Goal: Information Seeking & Learning: Learn about a topic

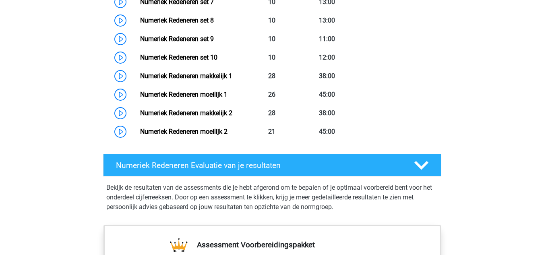
scroll to position [752, 0]
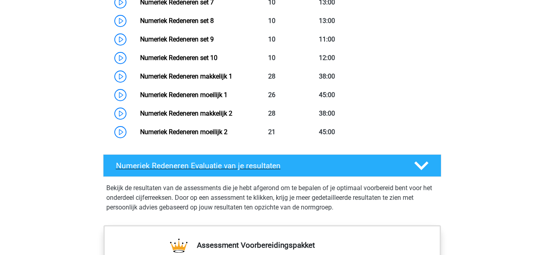
click at [191, 169] on h4 "Numeriek Redeneren Evaluatie van je resultaten" at bounding box center [258, 165] width 285 height 9
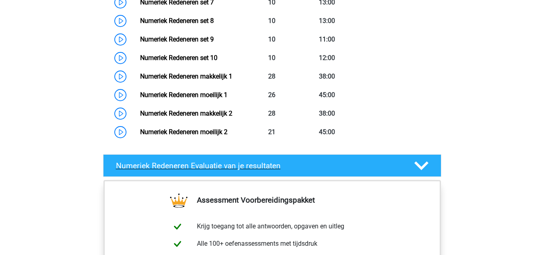
click at [191, 169] on h4 "Numeriek Redeneren Evaluatie van je resultaten" at bounding box center [258, 165] width 285 height 9
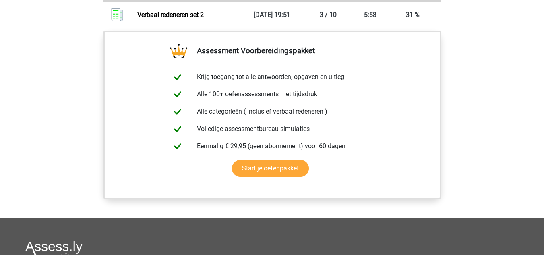
scroll to position [528, 0]
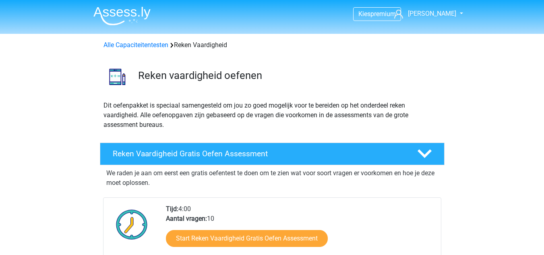
scroll to position [557, 0]
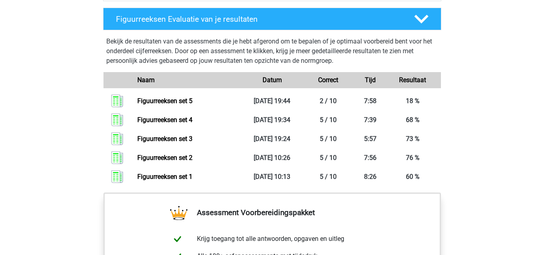
scroll to position [562, 0]
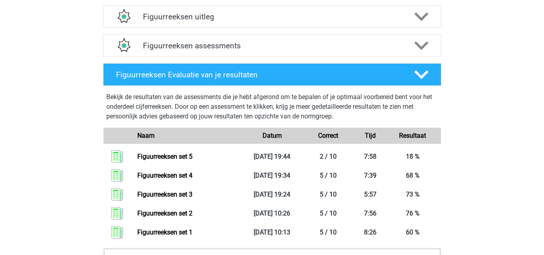
scroll to position [506, 0]
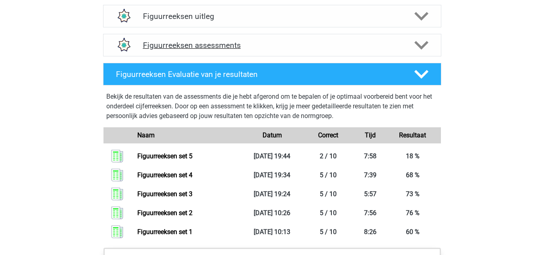
click at [180, 42] on h4 "Figuurreeksen assessments" at bounding box center [272, 45] width 258 height 9
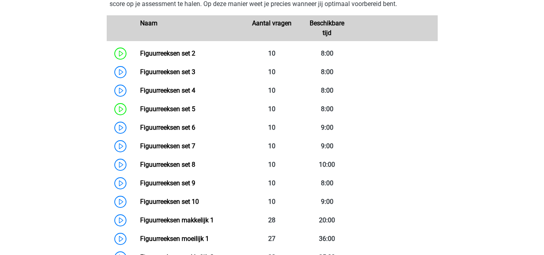
scroll to position [588, 0]
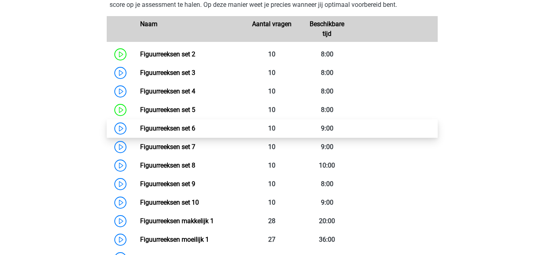
click at [140, 126] on link "Figuurreeksen set 6" at bounding box center [167, 128] width 55 height 8
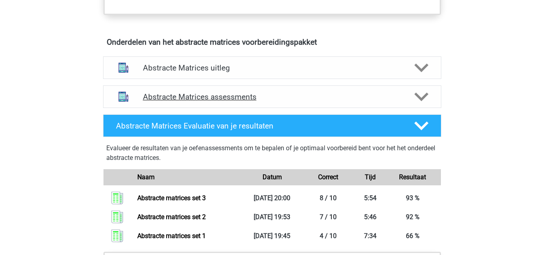
scroll to position [465, 0]
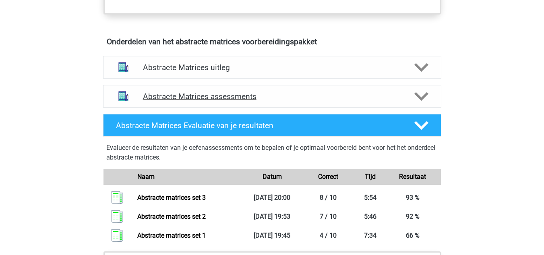
click at [237, 99] on h4 "Abstracte Matrices assessments" at bounding box center [272, 96] width 258 height 9
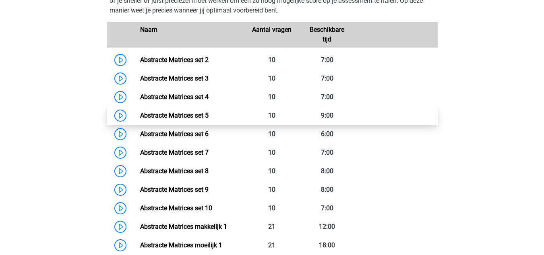
scroll to position [603, 0]
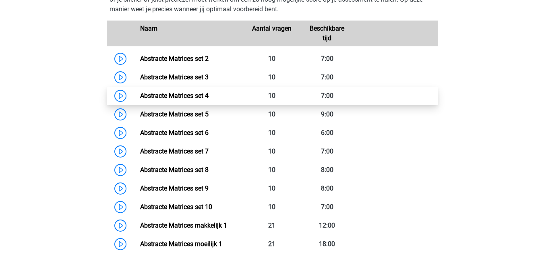
click at [140, 95] on link "Abstracte Matrices set 4" at bounding box center [174, 96] width 68 height 8
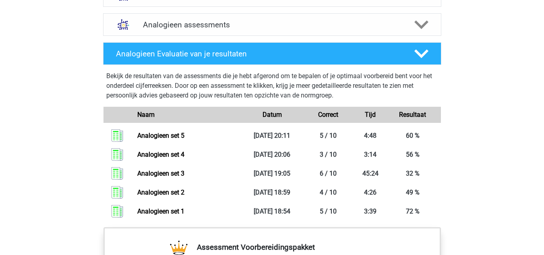
scroll to position [472, 0]
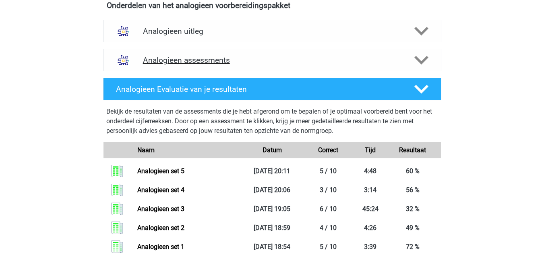
click at [188, 66] on div "Analogieen assessments" at bounding box center [272, 60] width 338 height 23
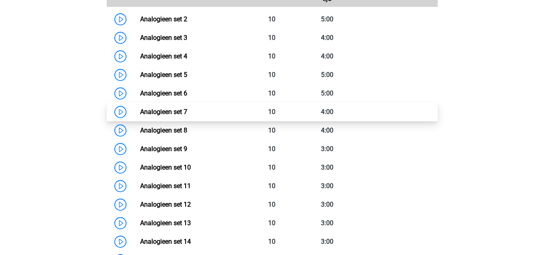
scroll to position [603, 0]
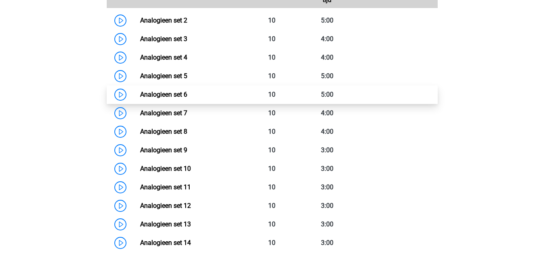
click at [140, 92] on link "Analogieen set 6" at bounding box center [163, 95] width 47 height 8
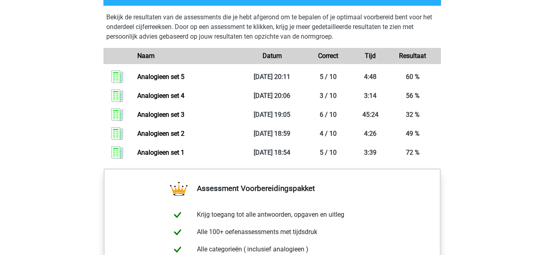
scroll to position [1070, 0]
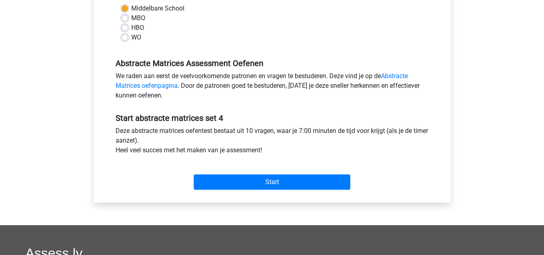
scroll to position [199, 0]
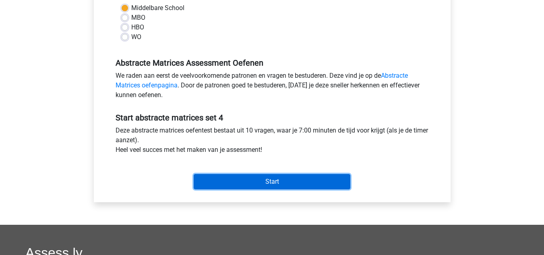
click at [232, 178] on input "Start" at bounding box center [272, 181] width 157 height 15
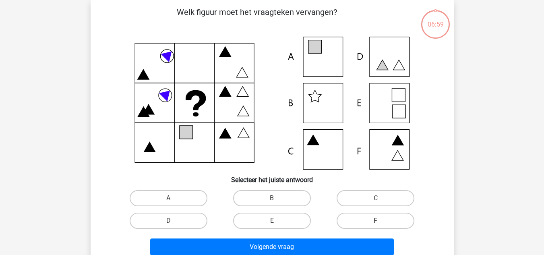
scroll to position [38, 0]
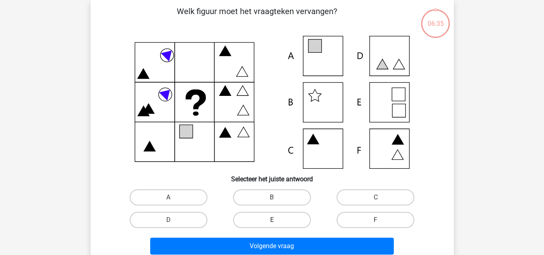
click at [292, 222] on label "E" at bounding box center [272, 220] width 78 height 16
click at [277, 222] on input "E" at bounding box center [274, 222] width 5 height 5
radio input "true"
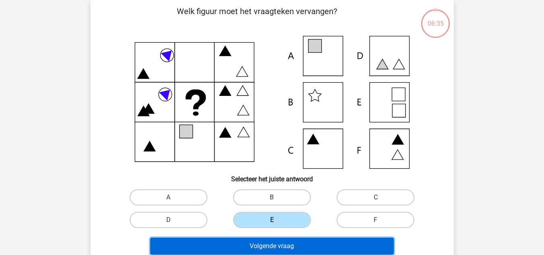
click at [292, 245] on button "Volgende vraag" at bounding box center [272, 245] width 244 height 17
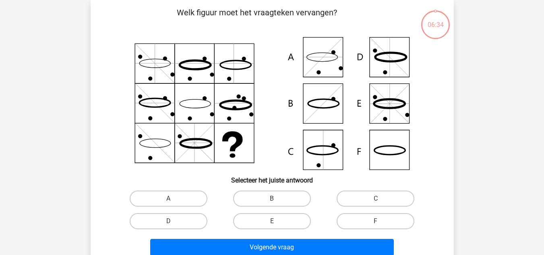
scroll to position [56, 0]
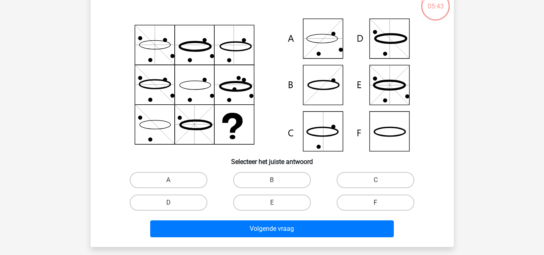
click at [349, 201] on label "F" at bounding box center [375, 202] width 78 height 16
click at [376, 202] on input "F" at bounding box center [378, 204] width 5 height 5
radio input "true"
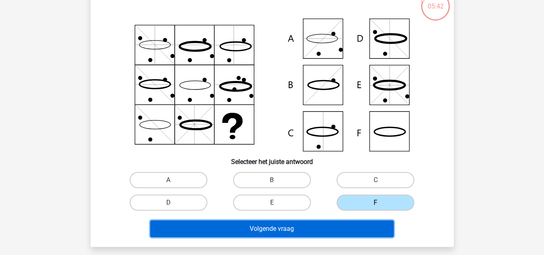
click at [317, 227] on button "Volgende vraag" at bounding box center [272, 228] width 244 height 17
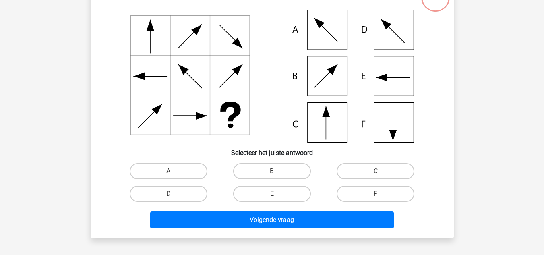
scroll to position [64, 0]
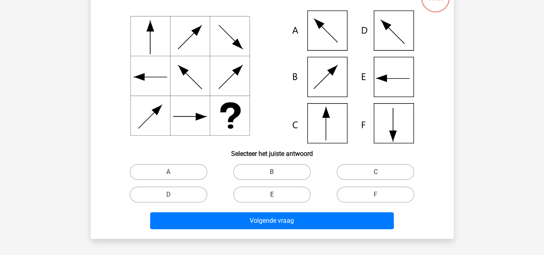
click at [283, 191] on label "E" at bounding box center [272, 194] width 78 height 16
click at [277, 194] on input "E" at bounding box center [274, 196] width 5 height 5
radio input "true"
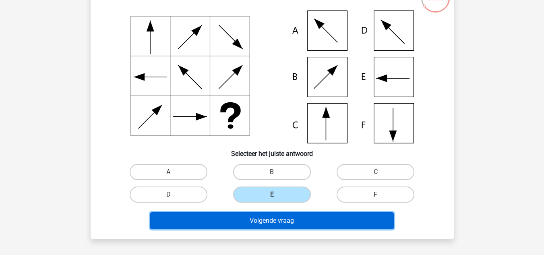
click at [297, 221] on button "Volgende vraag" at bounding box center [272, 220] width 244 height 17
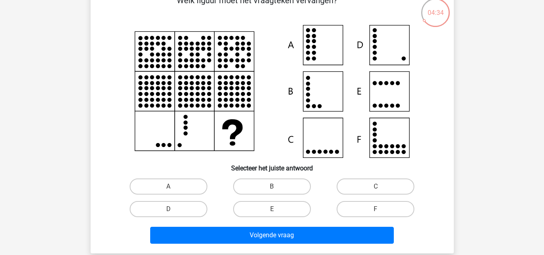
scroll to position [49, 0]
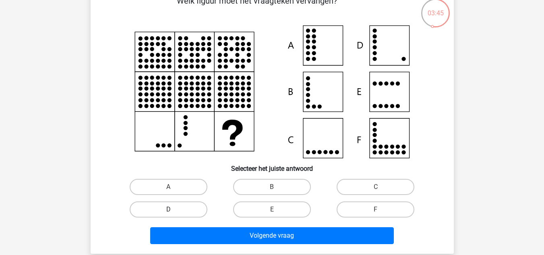
click at [197, 210] on label "D" at bounding box center [169, 209] width 78 height 16
click at [173, 210] on input "D" at bounding box center [170, 211] width 5 height 5
radio input "true"
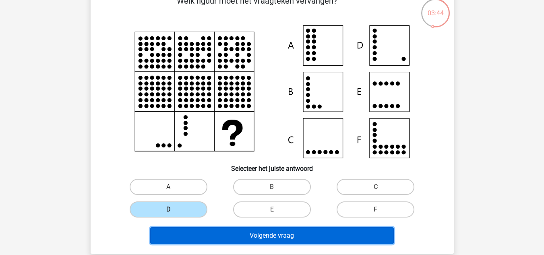
click at [244, 241] on button "Volgende vraag" at bounding box center [272, 235] width 244 height 17
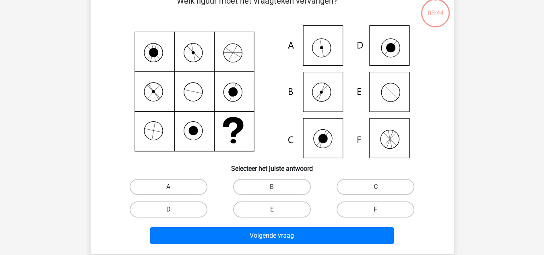
scroll to position [37, 0]
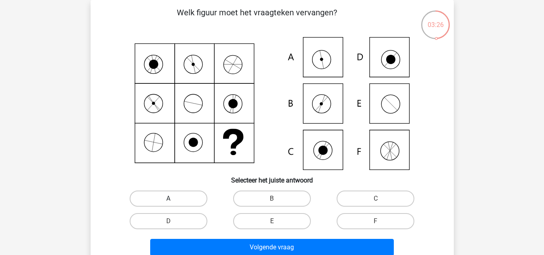
click at [168, 194] on label "A" at bounding box center [169, 198] width 78 height 16
click at [168, 198] on input "A" at bounding box center [170, 200] width 5 height 5
radio input "true"
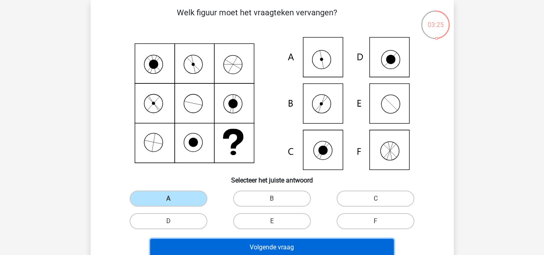
click at [236, 245] on button "Volgende vraag" at bounding box center [272, 247] width 244 height 17
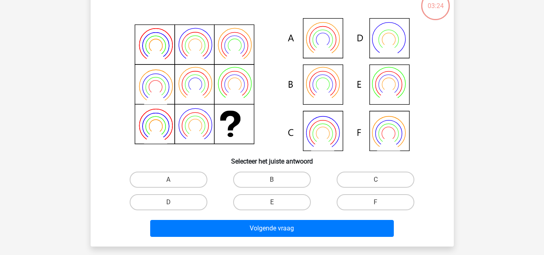
scroll to position [57, 0]
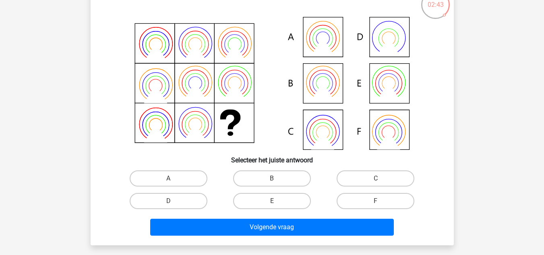
click at [272, 180] on input "B" at bounding box center [274, 180] width 5 height 5
radio input "true"
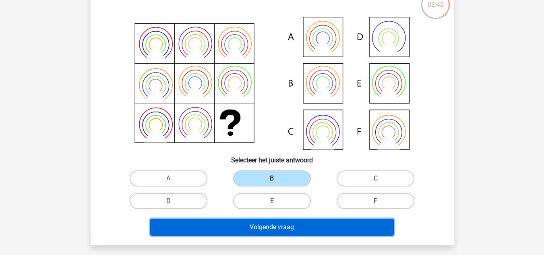
click at [289, 233] on button "Volgende vraag" at bounding box center [272, 227] width 244 height 17
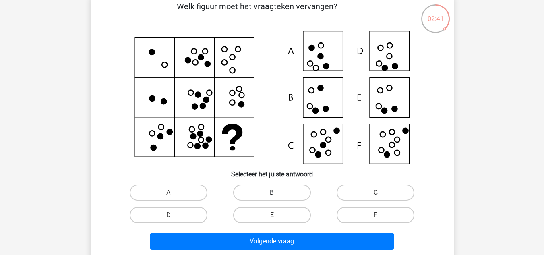
scroll to position [43, 0]
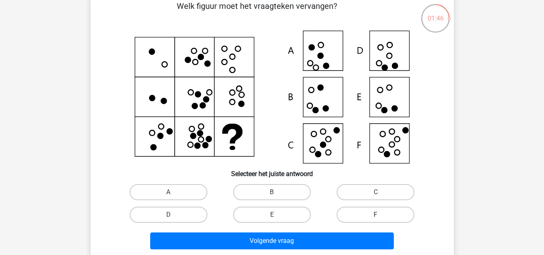
click at [357, 218] on label "F" at bounding box center [375, 214] width 78 height 16
click at [376, 218] on input "F" at bounding box center [378, 217] width 5 height 5
radio input "true"
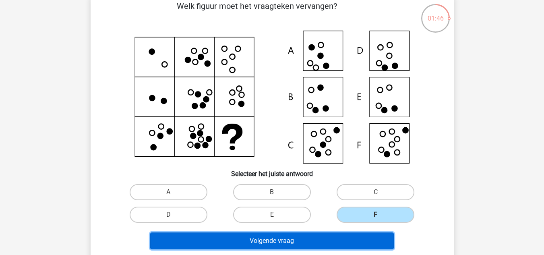
click at [328, 235] on button "Volgende vraag" at bounding box center [272, 240] width 244 height 17
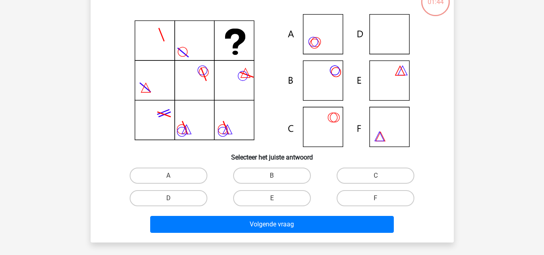
scroll to position [60, 0]
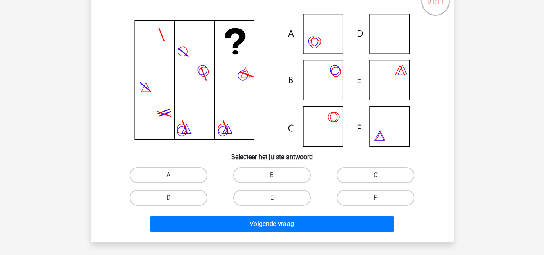
drag, startPoint x: 345, startPoint y: 58, endPoint x: 375, endPoint y: 131, distance: 79.6
click at [375, 131] on icon at bounding box center [272, 80] width 324 height 133
click at [291, 194] on label "E" at bounding box center [272, 198] width 78 height 16
click at [277, 198] on input "E" at bounding box center [274, 200] width 5 height 5
radio input "true"
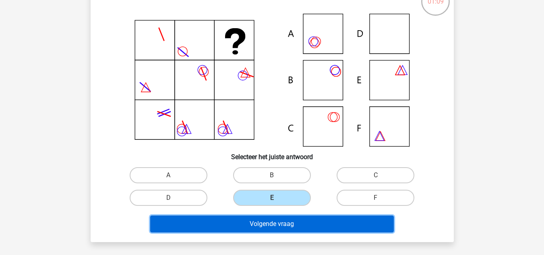
click at [290, 218] on button "Volgende vraag" at bounding box center [272, 223] width 244 height 17
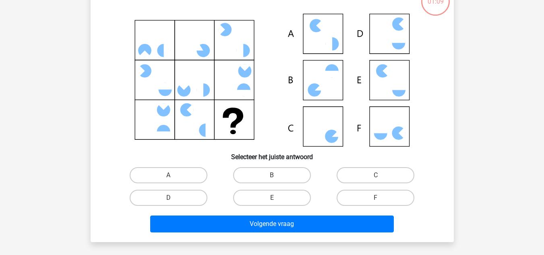
scroll to position [37, 0]
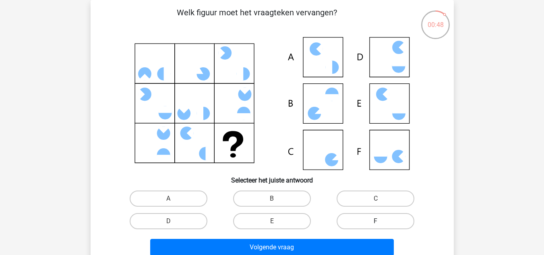
click at [341, 225] on label "F" at bounding box center [375, 221] width 78 height 16
click at [376, 225] on input "F" at bounding box center [378, 223] width 5 height 5
radio input "true"
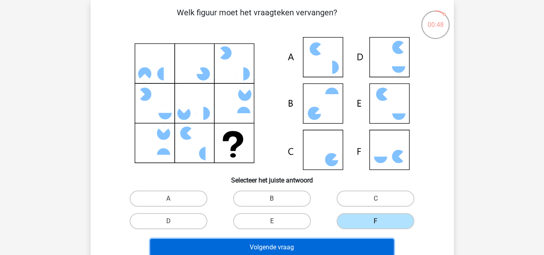
click at [320, 241] on button "Volgende vraag" at bounding box center [272, 247] width 244 height 17
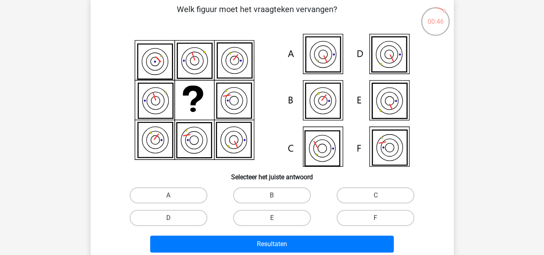
scroll to position [40, 0]
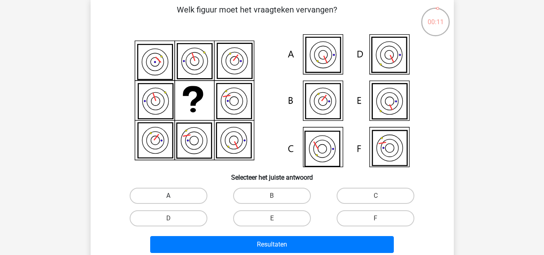
click at [194, 195] on label "A" at bounding box center [169, 196] width 78 height 16
click at [173, 196] on input "A" at bounding box center [170, 198] width 5 height 5
radio input "true"
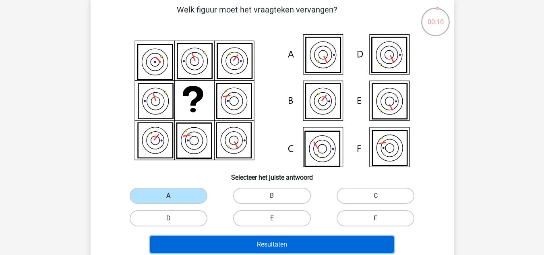
click at [239, 237] on button "Resultaten" at bounding box center [272, 244] width 244 height 17
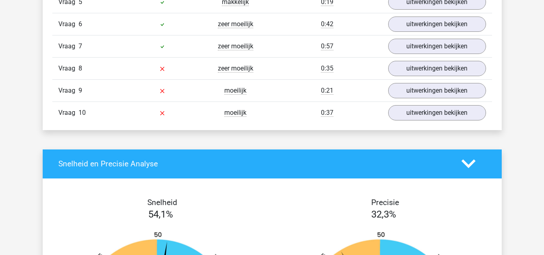
scroll to position [792, 0]
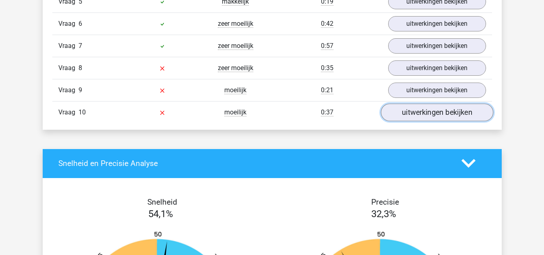
click at [403, 118] on link "uitwerkingen bekijken" at bounding box center [436, 112] width 112 height 18
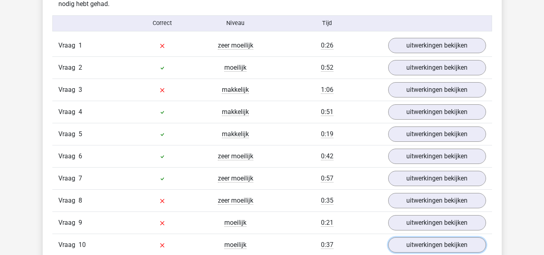
scroll to position [725, 0]
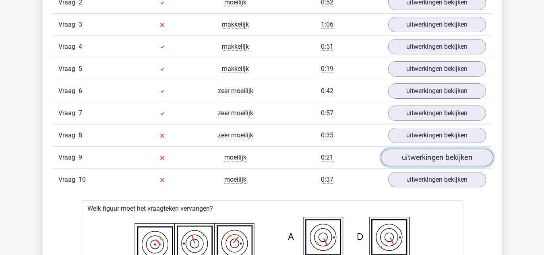
click at [406, 155] on link "uitwerkingen bekijken" at bounding box center [436, 158] width 112 height 18
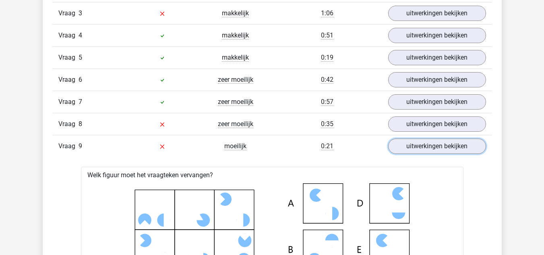
scroll to position [729, 0]
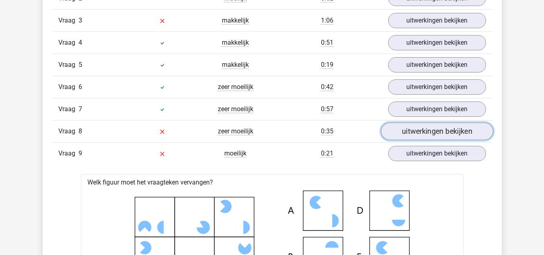
click at [422, 134] on link "uitwerkingen bekijken" at bounding box center [436, 131] width 112 height 18
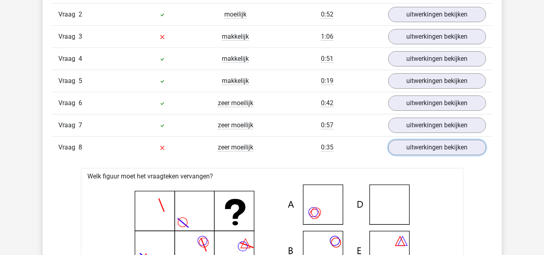
scroll to position [711, 0]
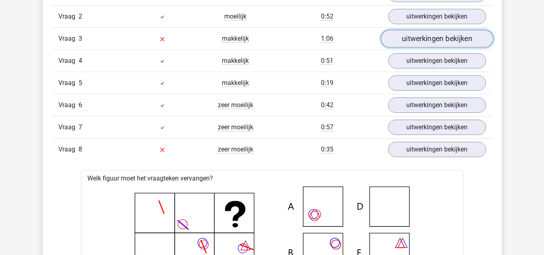
click at [397, 41] on link "uitwerkingen bekijken" at bounding box center [436, 39] width 112 height 18
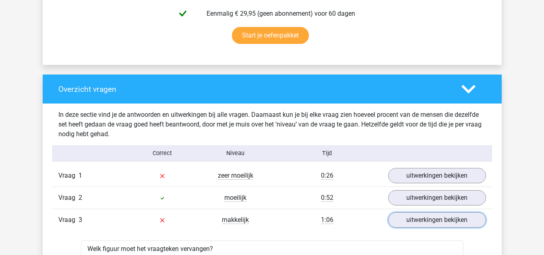
scroll to position [530, 0]
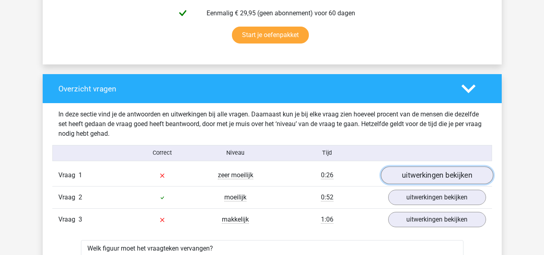
click at [404, 172] on link "uitwerkingen bekijken" at bounding box center [436, 175] width 112 height 18
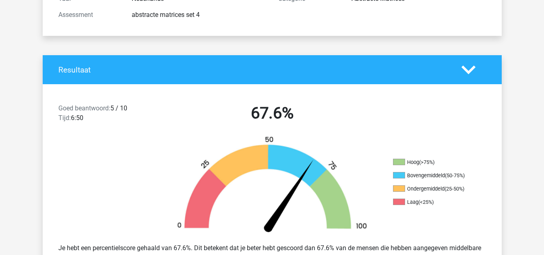
scroll to position [0, 0]
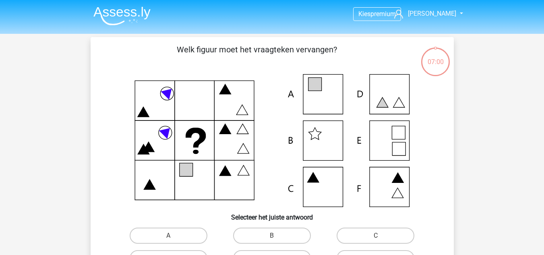
scroll to position [40, 0]
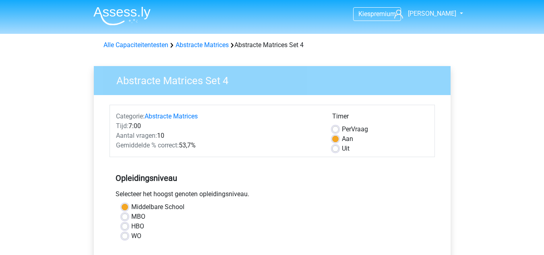
scroll to position [199, 0]
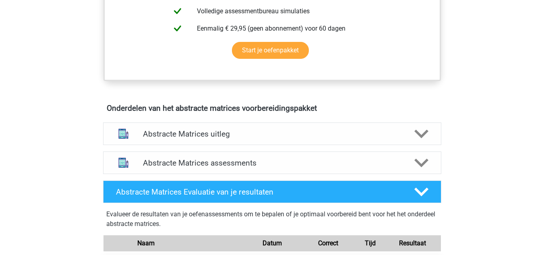
scroll to position [405, 0]
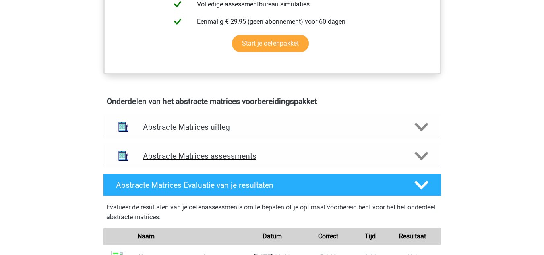
click at [200, 164] on div "Abstracte Matrices assessments" at bounding box center [272, 155] width 338 height 23
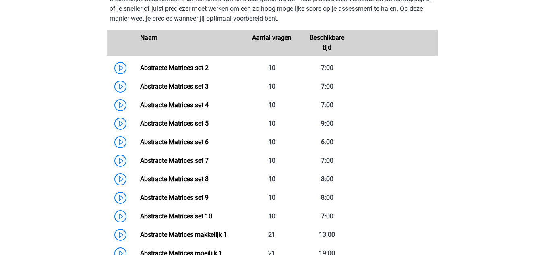
scroll to position [589, 0]
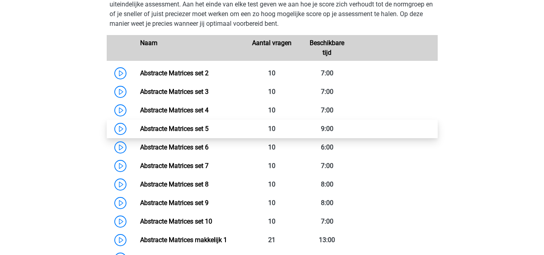
click at [140, 129] on link "Abstracte Matrices set 5" at bounding box center [174, 129] width 68 height 8
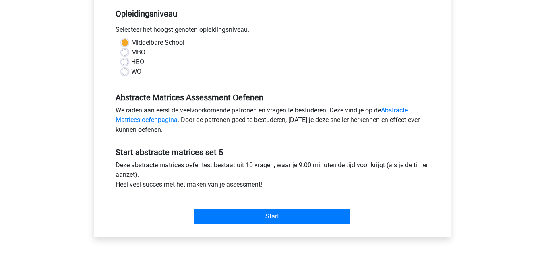
scroll to position [174, 0]
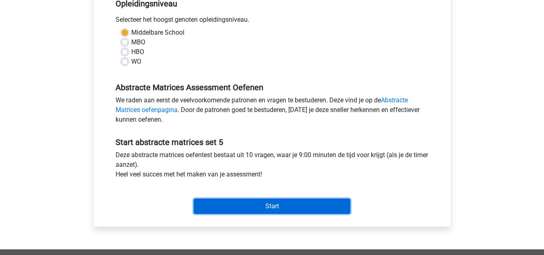
click at [234, 200] on input "Start" at bounding box center [272, 205] width 157 height 15
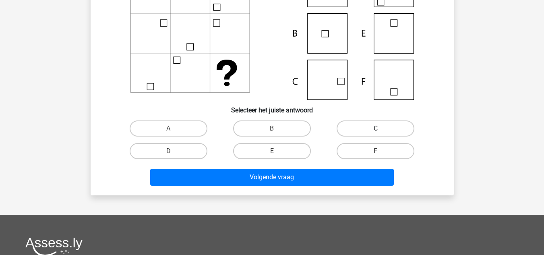
scroll to position [109, 0]
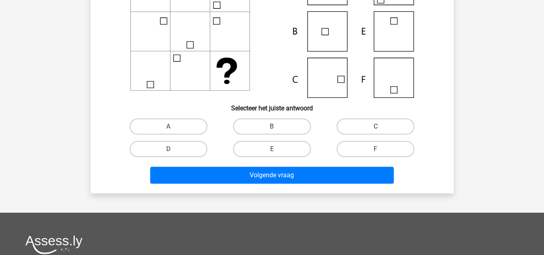
click at [373, 126] on label "C" at bounding box center [375, 126] width 78 height 16
click at [376, 126] on input "C" at bounding box center [378, 128] width 5 height 5
radio input "true"
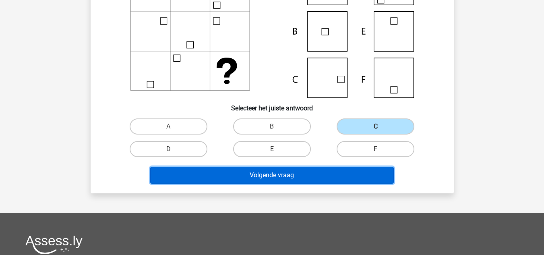
click at [318, 170] on button "Volgende vraag" at bounding box center [272, 175] width 244 height 17
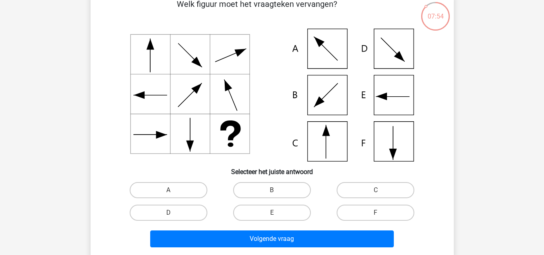
scroll to position [46, 0]
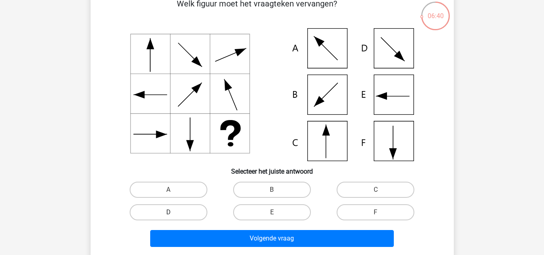
click at [202, 213] on label "D" at bounding box center [169, 212] width 78 height 16
click at [173, 213] on input "D" at bounding box center [170, 214] width 5 height 5
radio input "true"
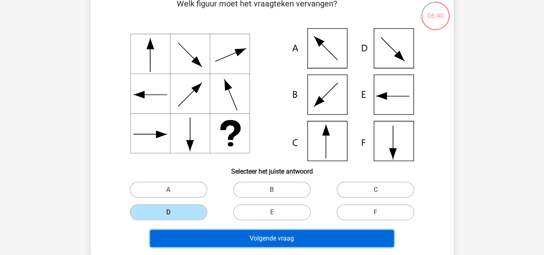
click at [254, 233] on button "Volgende vraag" at bounding box center [272, 238] width 244 height 17
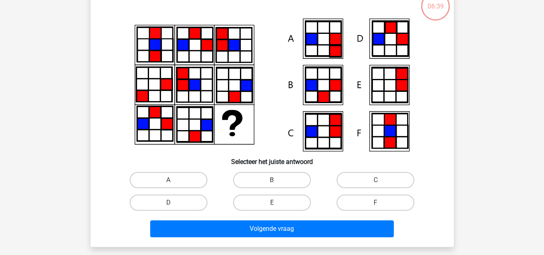
scroll to position [56, 0]
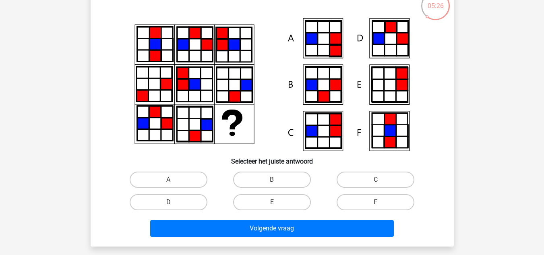
click at [181, 210] on label "D" at bounding box center [169, 202] width 78 height 16
click at [173, 207] on input "D" at bounding box center [170, 204] width 5 height 5
radio input "true"
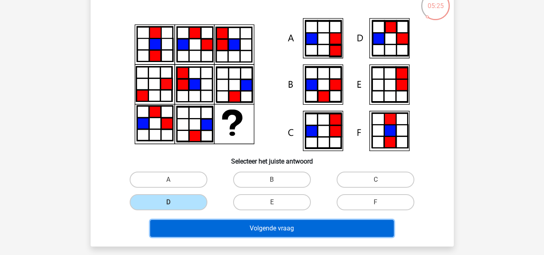
click at [230, 227] on button "Volgende vraag" at bounding box center [272, 228] width 244 height 17
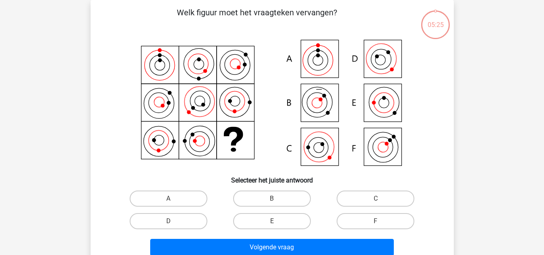
scroll to position [43, 0]
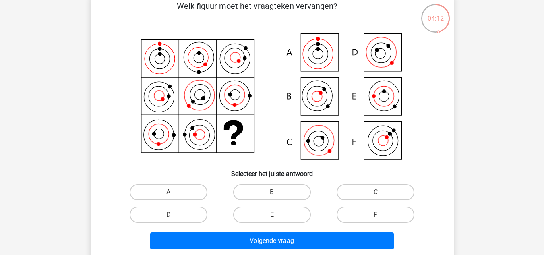
click at [153, 183] on div "A" at bounding box center [168, 192] width 103 height 23
click at [159, 189] on label "A" at bounding box center [169, 192] width 78 height 16
click at [168, 192] on input "A" at bounding box center [170, 194] width 5 height 5
radio input "true"
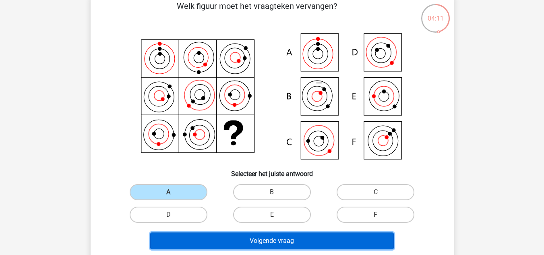
click at [234, 238] on button "Volgende vraag" at bounding box center [272, 240] width 244 height 17
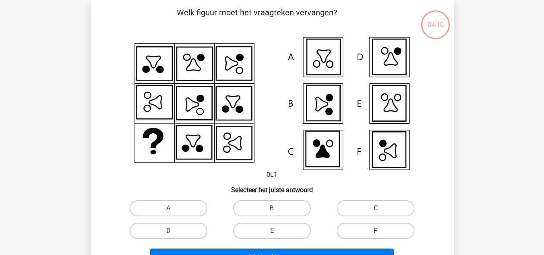
scroll to position [69, 0]
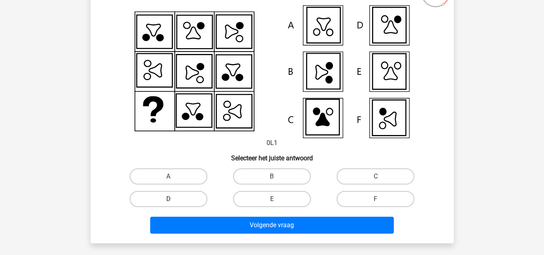
click at [183, 196] on label "D" at bounding box center [169, 199] width 78 height 16
click at [173, 199] on input "D" at bounding box center [170, 201] width 5 height 5
radio input "true"
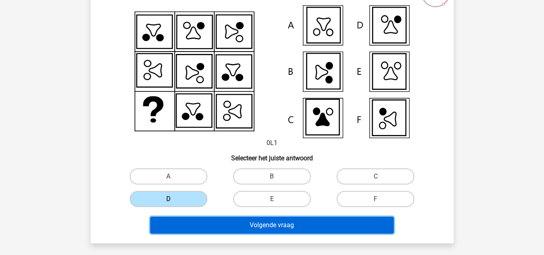
click at [241, 227] on button "Volgende vraag" at bounding box center [272, 225] width 244 height 17
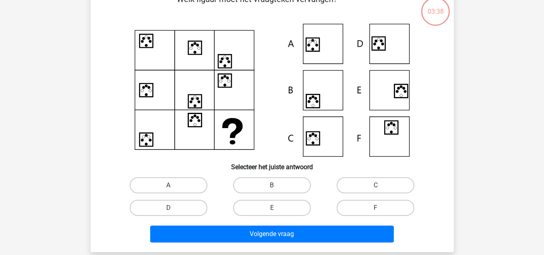
scroll to position [51, 0]
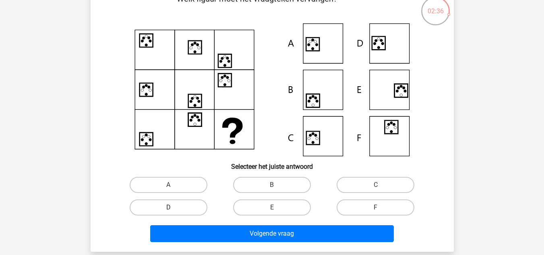
click at [182, 205] on label "D" at bounding box center [169, 207] width 78 height 16
click at [173, 207] on input "D" at bounding box center [170, 209] width 5 height 5
radio input "true"
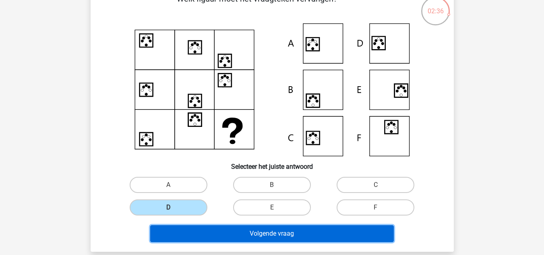
click at [227, 231] on button "Volgende vraag" at bounding box center [272, 233] width 244 height 17
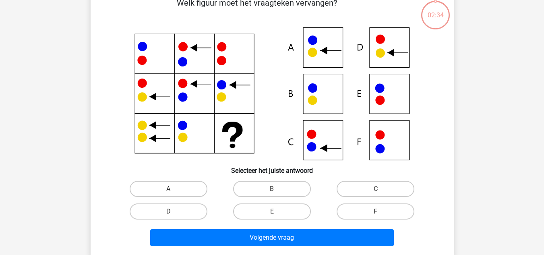
scroll to position [47, 0]
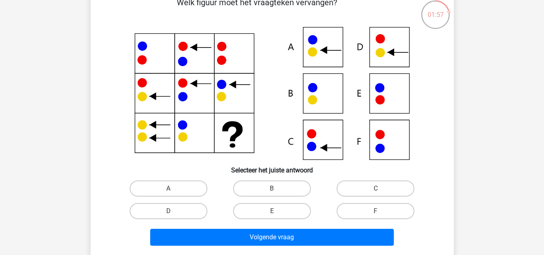
click at [335, 185] on div "C" at bounding box center [375, 188] width 97 height 16
click at [347, 185] on label "C" at bounding box center [375, 188] width 78 height 16
click at [376, 188] on input "C" at bounding box center [378, 190] width 5 height 5
radio input "true"
click at [279, 246] on div "Volgende vraag" at bounding box center [272, 239] width 311 height 20
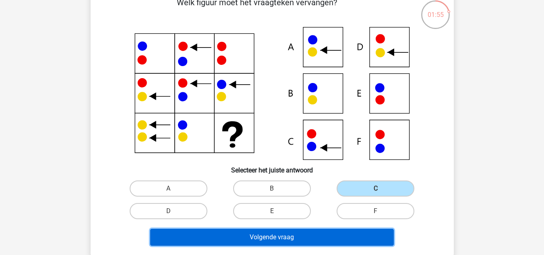
click at [271, 243] on button "Volgende vraag" at bounding box center [272, 237] width 244 height 17
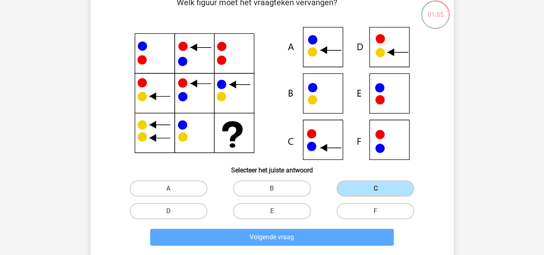
scroll to position [37, 0]
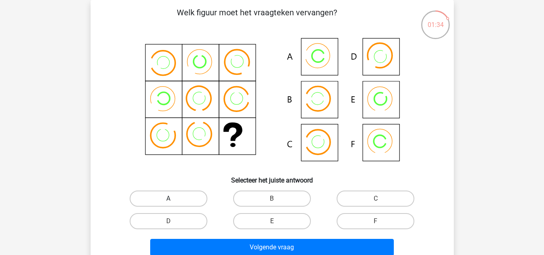
click at [194, 197] on label "A" at bounding box center [169, 198] width 78 height 16
click at [173, 198] on input "A" at bounding box center [170, 200] width 5 height 5
radio input "true"
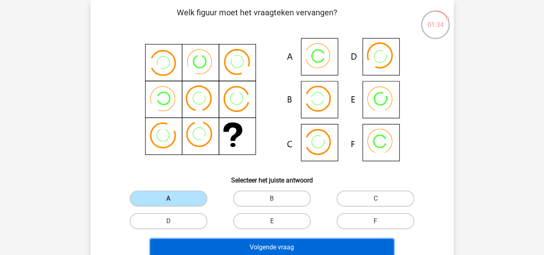
click at [248, 242] on button "Volgende vraag" at bounding box center [272, 247] width 244 height 17
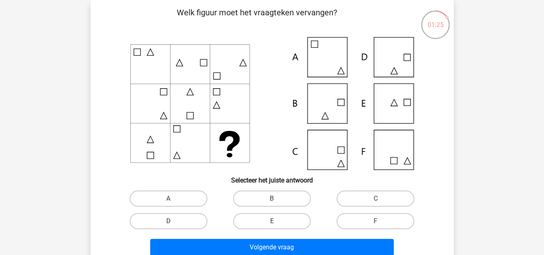
click at [205, 80] on icon at bounding box center [272, 103] width 324 height 133
click at [271, 226] on label "E" at bounding box center [272, 221] width 78 height 16
click at [272, 226] on input "E" at bounding box center [274, 223] width 5 height 5
radio input "true"
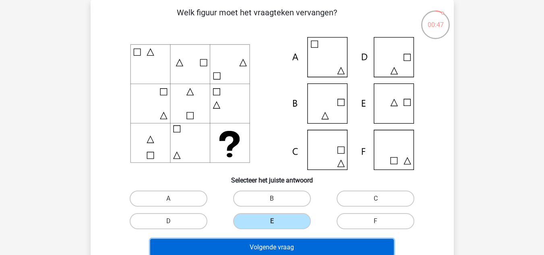
click at [284, 241] on button "Volgende vraag" at bounding box center [272, 247] width 244 height 17
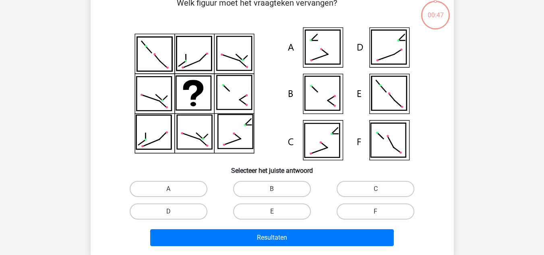
scroll to position [47, 0]
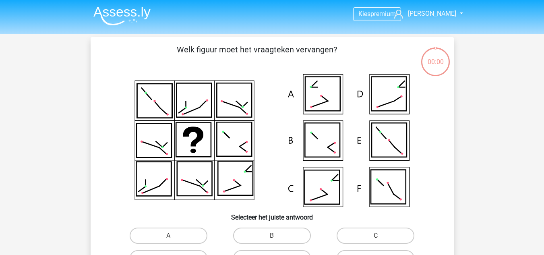
scroll to position [47, 0]
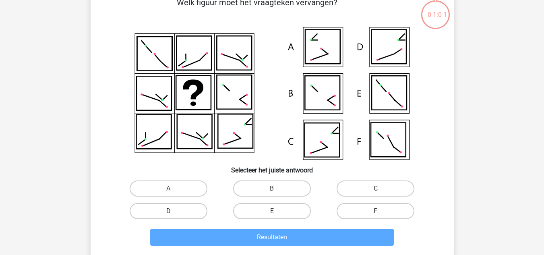
click at [194, 210] on label "D" at bounding box center [169, 211] width 78 height 16
click at [173, 211] on input "D" at bounding box center [170, 213] width 5 height 5
radio input "true"
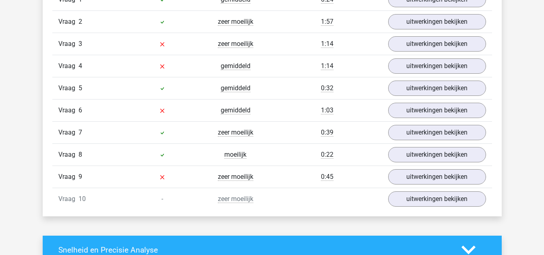
scroll to position [706, 0]
click at [415, 202] on link "uitwerkingen bekijken" at bounding box center [436, 199] width 112 height 18
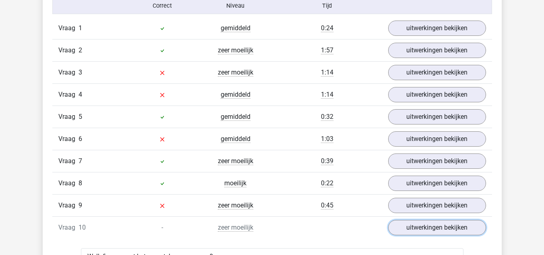
scroll to position [677, 0]
click at [382, 205] on div "uitwerkingen bekijken" at bounding box center [437, 205] width 110 height 15
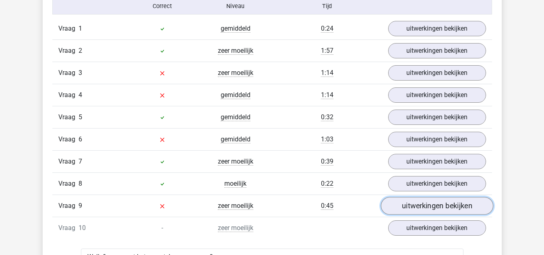
click at [395, 202] on link "uitwerkingen bekijken" at bounding box center [436, 206] width 112 height 18
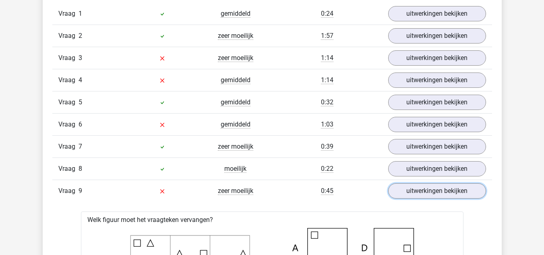
scroll to position [690, 0]
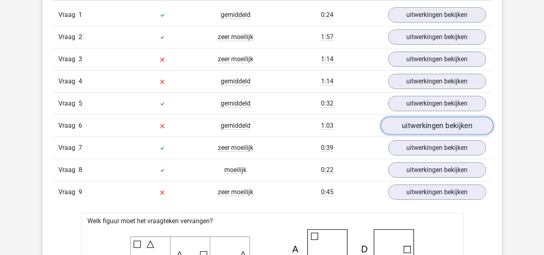
click at [409, 126] on link "uitwerkingen bekijken" at bounding box center [436, 126] width 112 height 18
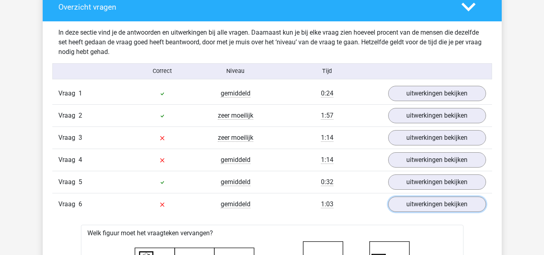
scroll to position [611, 0]
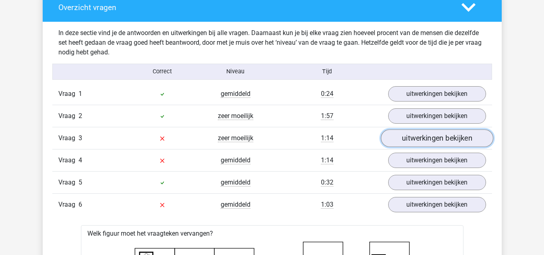
click at [404, 140] on link "uitwerkingen bekijken" at bounding box center [436, 138] width 112 height 18
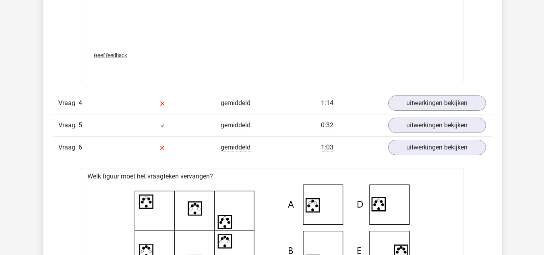
scroll to position [1209, 0]
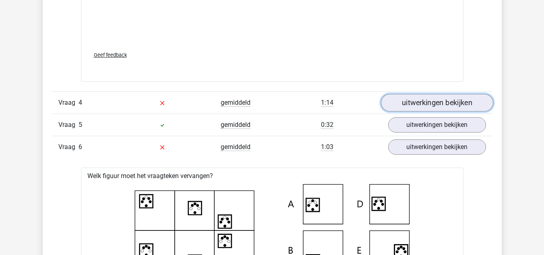
click at [434, 107] on link "uitwerkingen bekijken" at bounding box center [436, 103] width 112 height 18
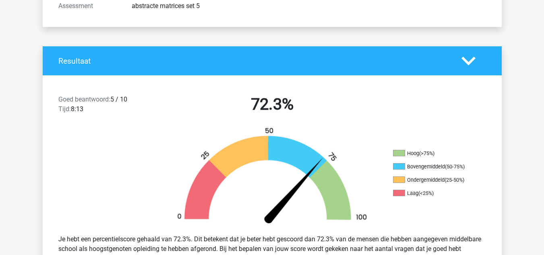
scroll to position [131, 0]
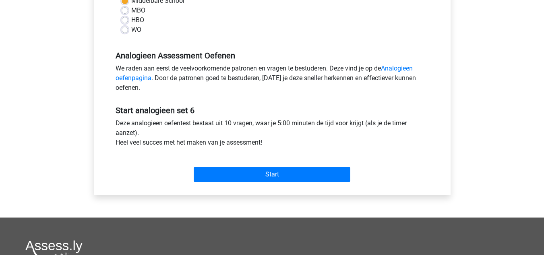
scroll to position [211, 0]
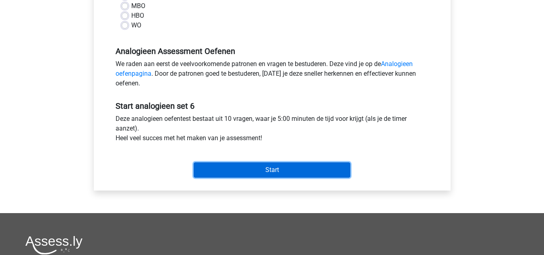
click at [241, 174] on input "Start" at bounding box center [272, 169] width 157 height 15
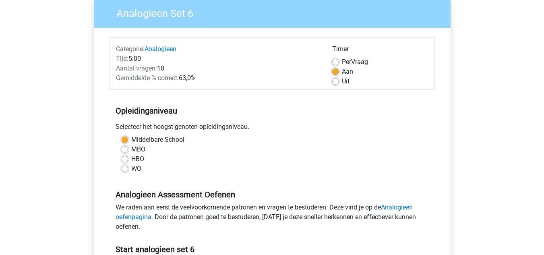
scroll to position [0, 0]
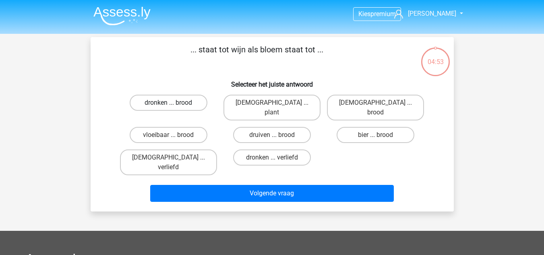
click at [196, 102] on label "dronken ... brood" at bounding box center [169, 103] width 78 height 16
click at [173, 103] on input "dronken ... brood" at bounding box center [170, 105] width 5 height 5
radio input "true"
click at [276, 127] on label "druiven ... brood" at bounding box center [272, 135] width 78 height 16
click at [276, 135] on input "druiven ... brood" at bounding box center [274, 137] width 5 height 5
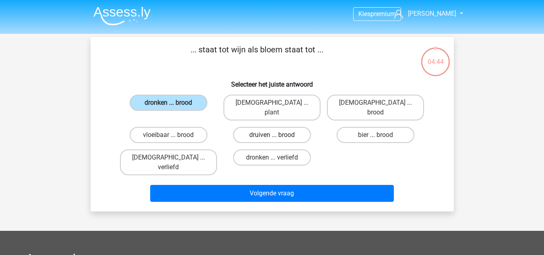
radio input "true"
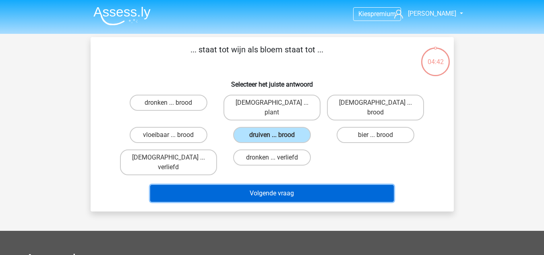
click at [315, 185] on button "Volgende vraag" at bounding box center [272, 193] width 244 height 17
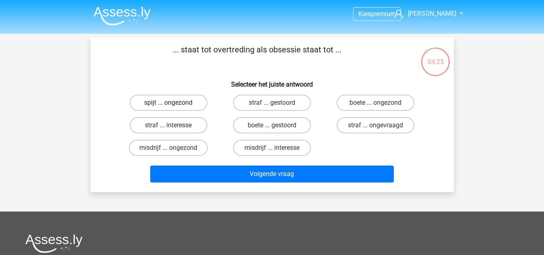
click at [193, 99] on label "spijt ... ongezond" at bounding box center [169, 103] width 78 height 16
click at [173, 103] on input "spijt ... ongezond" at bounding box center [170, 105] width 5 height 5
radio input "true"
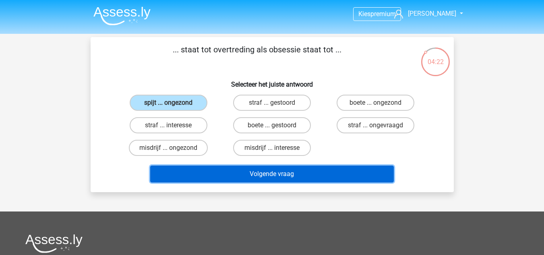
click at [281, 170] on button "Volgende vraag" at bounding box center [272, 173] width 244 height 17
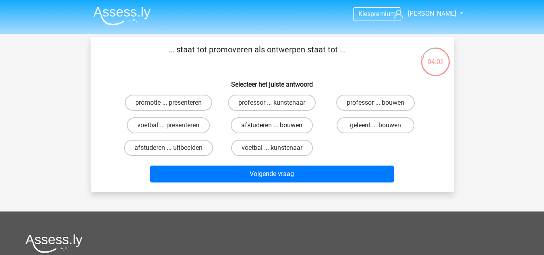
click at [284, 126] on label "afstuderen ... bouwen" at bounding box center [272, 125] width 82 height 16
click at [277, 126] on input "afstuderen ... bouwen" at bounding box center [274, 127] width 5 height 5
radio input "true"
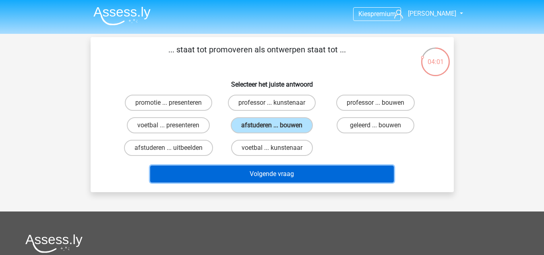
click at [287, 175] on button "Volgende vraag" at bounding box center [272, 173] width 244 height 17
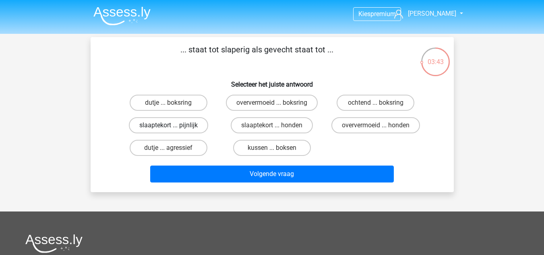
click at [201, 126] on label "slaaptekort ... pijnlijk" at bounding box center [168, 125] width 79 height 16
click at [173, 126] on input "slaaptekort ... pijnlijk" at bounding box center [170, 127] width 5 height 5
radio input "true"
click at [293, 144] on label "kussen ... boksen" at bounding box center [272, 148] width 78 height 16
click at [277, 148] on input "kussen ... boksen" at bounding box center [274, 150] width 5 height 5
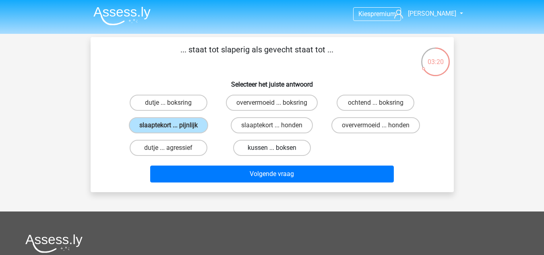
radio input "true"
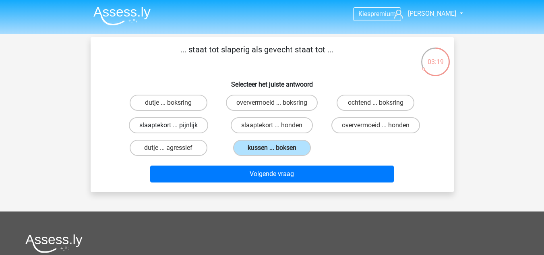
click at [177, 128] on label "slaaptekort ... pijnlijk" at bounding box center [168, 125] width 79 height 16
click at [173, 128] on input "slaaptekort ... pijnlijk" at bounding box center [170, 127] width 5 height 5
radio input "true"
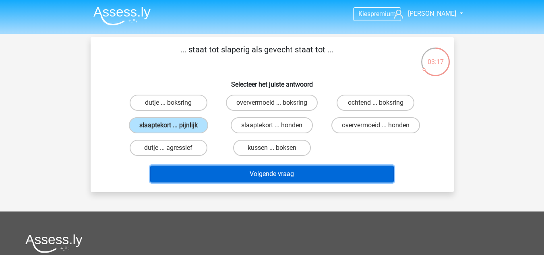
click at [326, 170] on button "Volgende vraag" at bounding box center [272, 173] width 244 height 17
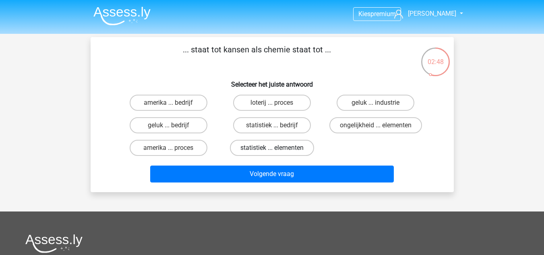
click at [293, 147] on label "statistiek ... elementen" at bounding box center [272, 148] width 84 height 16
click at [277, 148] on input "statistiek ... elementen" at bounding box center [274, 150] width 5 height 5
radio input "true"
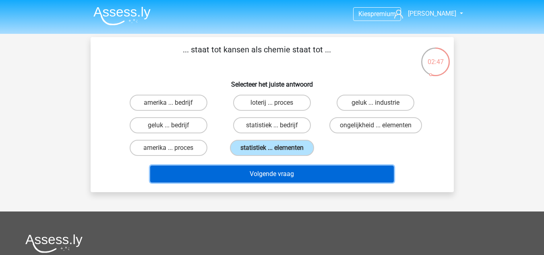
click at [291, 175] on button "Volgende vraag" at bounding box center [272, 173] width 244 height 17
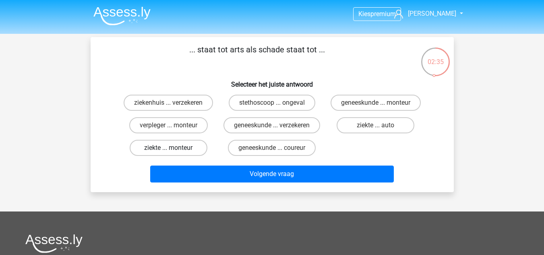
click at [190, 156] on label "ziekte ... monteur" at bounding box center [169, 148] width 78 height 16
click at [173, 153] on input "ziekte ... monteur" at bounding box center [170, 150] width 5 height 5
radio input "true"
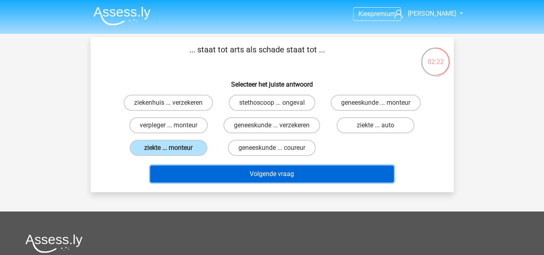
click at [307, 182] on button "Volgende vraag" at bounding box center [272, 173] width 244 height 17
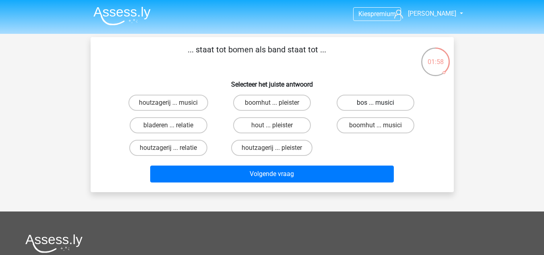
click at [352, 104] on label "bos ... musici" at bounding box center [375, 103] width 78 height 16
click at [376, 104] on input "bos ... musici" at bounding box center [378, 105] width 5 height 5
radio input "true"
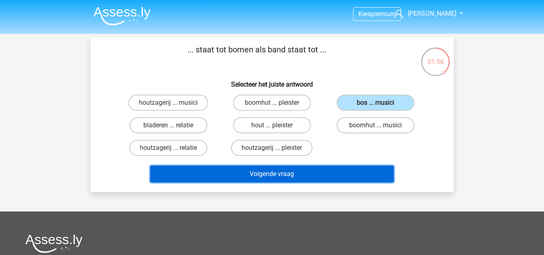
click at [335, 180] on button "Volgende vraag" at bounding box center [272, 173] width 244 height 17
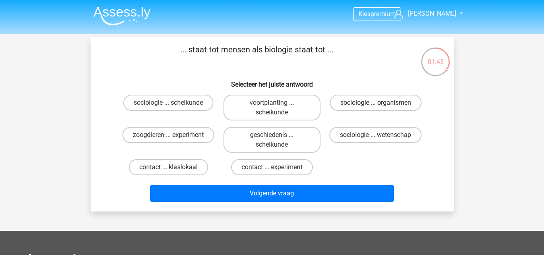
click at [390, 103] on label "sociologie ... organismen" at bounding box center [376, 103] width 92 height 16
click at [381, 103] on input "sociologie ... organismen" at bounding box center [378, 105] width 5 height 5
radio input "true"
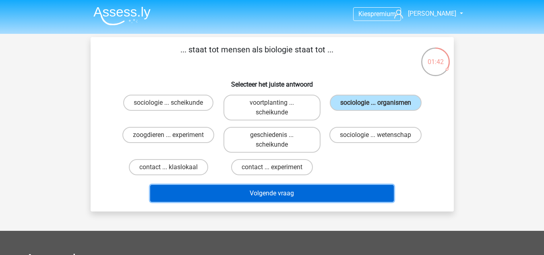
click at [334, 192] on button "Volgende vraag" at bounding box center [272, 193] width 244 height 17
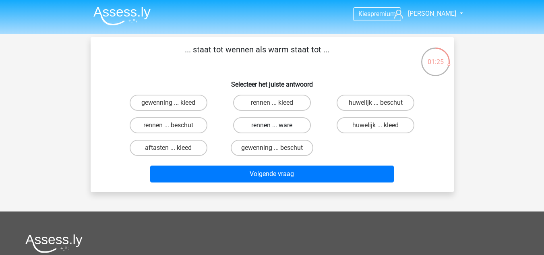
click at [268, 127] on label "rennen ... ware" at bounding box center [272, 125] width 78 height 16
click at [272, 127] on input "rennen ... ware" at bounding box center [274, 127] width 5 height 5
radio input "true"
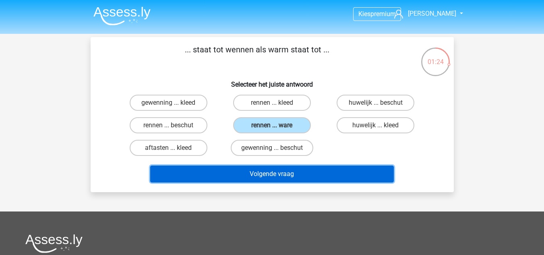
click at [274, 175] on button "Volgende vraag" at bounding box center [272, 173] width 244 height 17
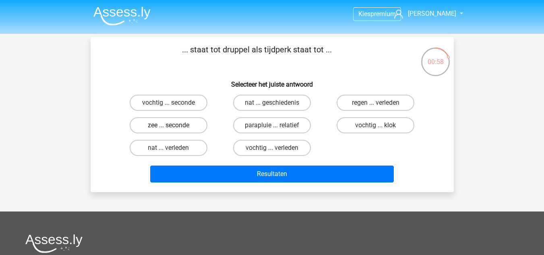
click at [190, 127] on label "zee ... seconde" at bounding box center [169, 125] width 78 height 16
click at [173, 127] on input "zee ... seconde" at bounding box center [170, 127] width 5 height 5
radio input "true"
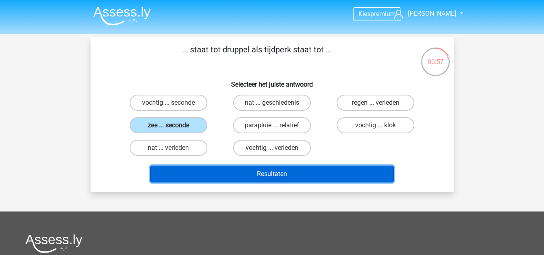
click at [244, 169] on button "Resultaten" at bounding box center [272, 173] width 244 height 17
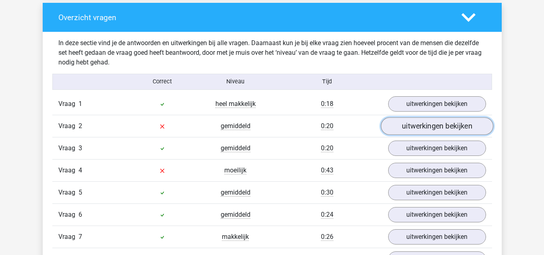
click at [421, 124] on link "uitwerkingen bekijken" at bounding box center [436, 126] width 112 height 18
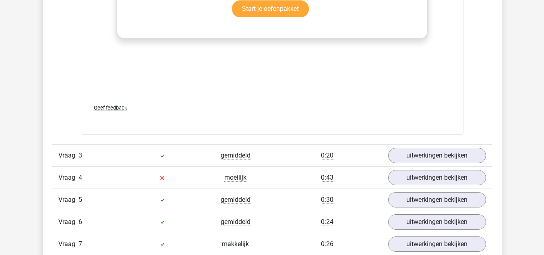
scroll to position [1054, 0]
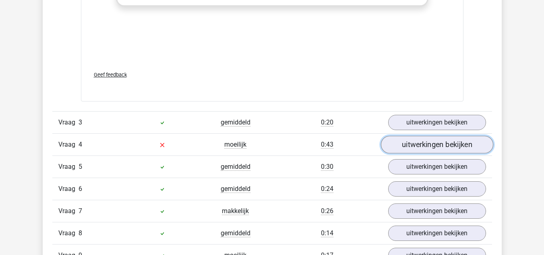
click at [399, 144] on link "uitwerkingen bekijken" at bounding box center [436, 145] width 112 height 18
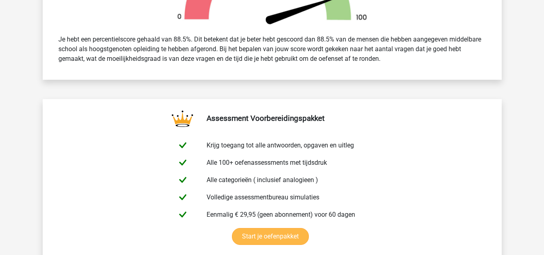
scroll to position [304, 0]
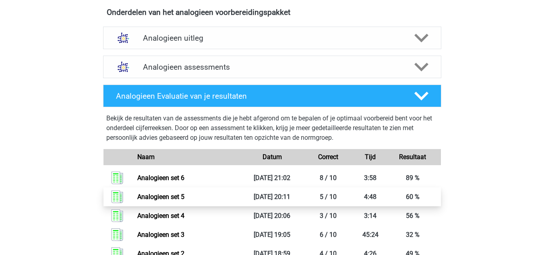
scroll to position [465, 0]
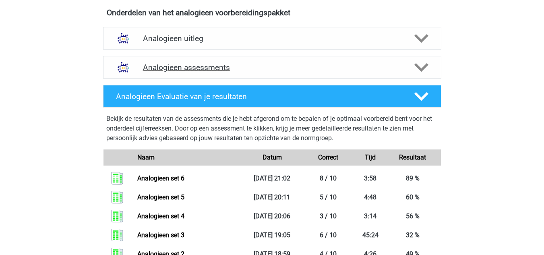
click at [205, 66] on h4 "Analogieen assessments" at bounding box center [272, 67] width 258 height 9
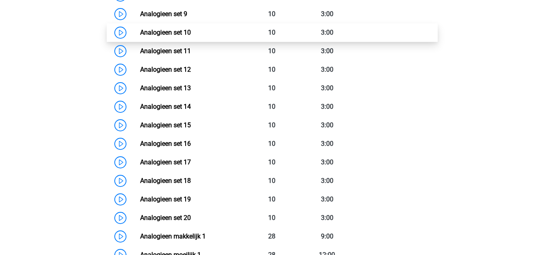
scroll to position [697, 0]
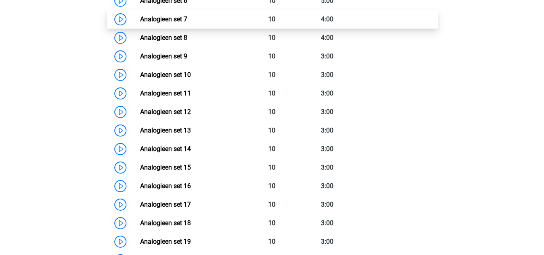
click at [140, 20] on link "Analogieen set 7" at bounding box center [163, 19] width 47 height 8
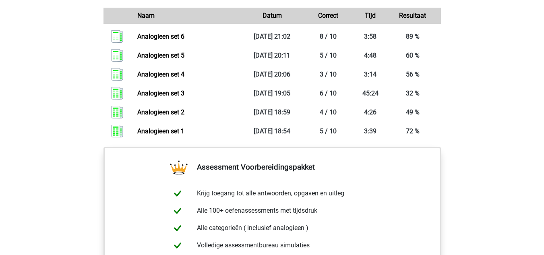
scroll to position [1110, 0]
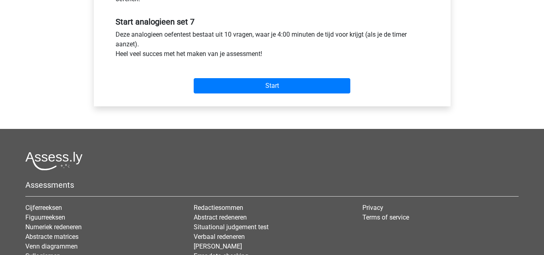
scroll to position [308, 0]
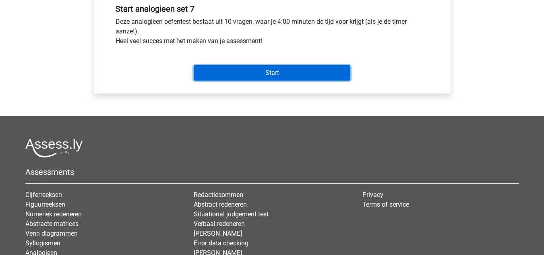
click at [235, 77] on input "Start" at bounding box center [272, 72] width 157 height 15
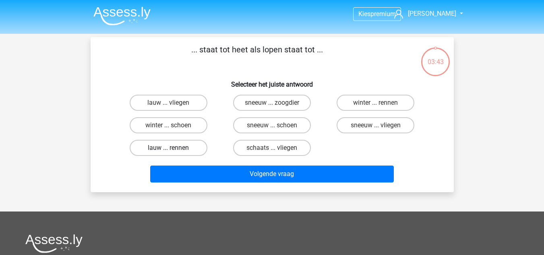
click at [194, 149] on label "lauw ... rennen" at bounding box center [169, 148] width 78 height 16
click at [173, 149] on input "lauw ... rennen" at bounding box center [170, 150] width 5 height 5
radio input "true"
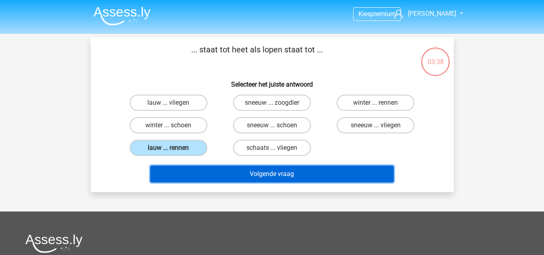
click at [312, 167] on button "Volgende vraag" at bounding box center [272, 173] width 244 height 17
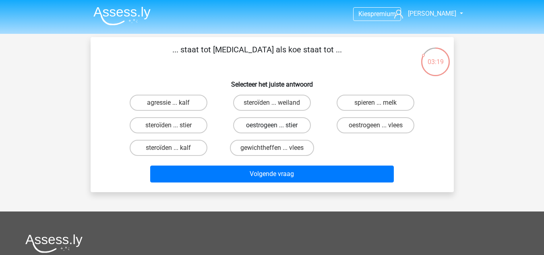
click at [277, 128] on label "oestrogeen ... stier" at bounding box center [272, 125] width 78 height 16
click at [277, 128] on input "oestrogeen ... stier" at bounding box center [274, 127] width 5 height 5
radio input "true"
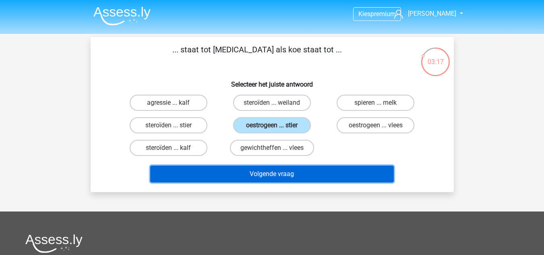
click at [289, 165] on button "Volgende vraag" at bounding box center [272, 173] width 244 height 17
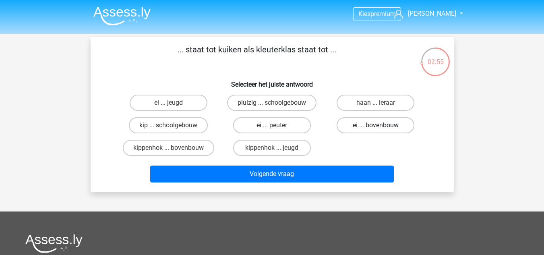
click at [357, 125] on label "ei ... bovenbouw" at bounding box center [375, 125] width 78 height 16
click at [376, 125] on input "ei ... bovenbouw" at bounding box center [378, 127] width 5 height 5
radio input "true"
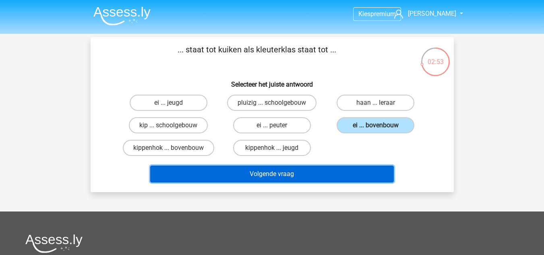
click at [284, 176] on button "Volgende vraag" at bounding box center [272, 173] width 244 height 17
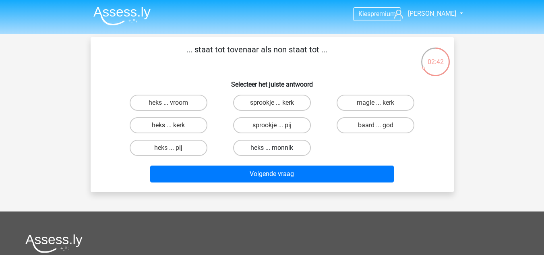
click at [297, 145] on label "heks ... monnik" at bounding box center [272, 148] width 78 height 16
click at [277, 148] on input "heks ... monnik" at bounding box center [274, 150] width 5 height 5
radio input "true"
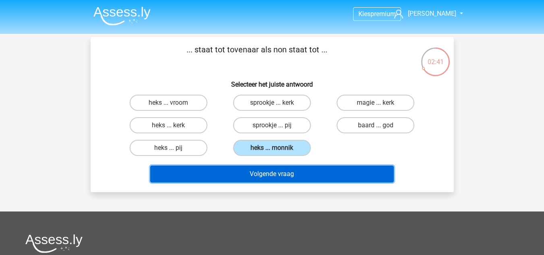
click at [292, 168] on button "Volgende vraag" at bounding box center [272, 173] width 244 height 17
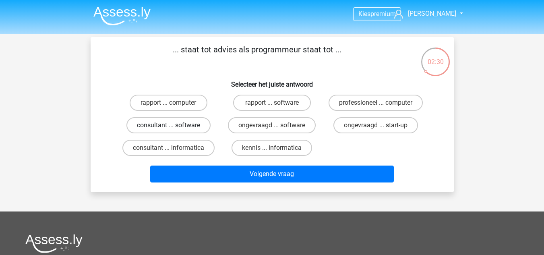
click at [198, 128] on label "consultant ... software" at bounding box center [168, 125] width 84 height 16
click at [173, 128] on input "consultant ... software" at bounding box center [170, 127] width 5 height 5
radio input "true"
click at [316, 164] on div "Volgende vraag" at bounding box center [271, 172] width 337 height 27
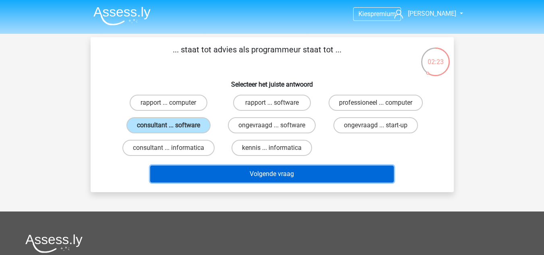
click at [290, 173] on button "Volgende vraag" at bounding box center [272, 173] width 244 height 17
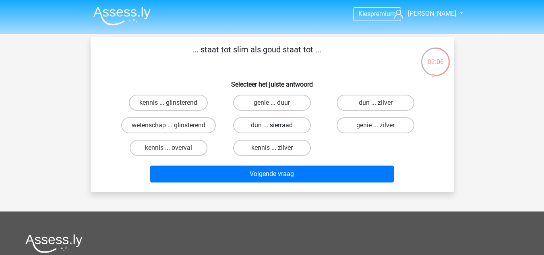
click at [282, 122] on label "dun ... sierraad" at bounding box center [272, 125] width 78 height 16
click at [277, 125] on input "dun ... sierraad" at bounding box center [274, 127] width 5 height 5
radio input "true"
click at [288, 126] on label "dun ... sierraad" at bounding box center [272, 125] width 78 height 16
click at [277, 126] on input "dun ... sierraad" at bounding box center [274, 127] width 5 height 5
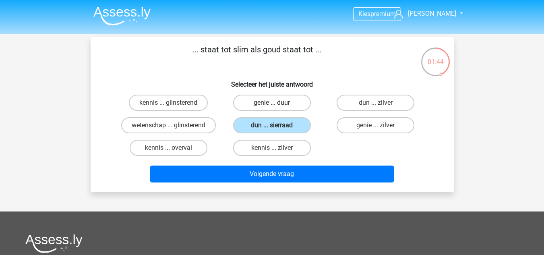
click at [297, 103] on label "genie ... duur" at bounding box center [272, 103] width 78 height 16
click at [277, 103] on input "genie ... duur" at bounding box center [274, 105] width 5 height 5
radio input "true"
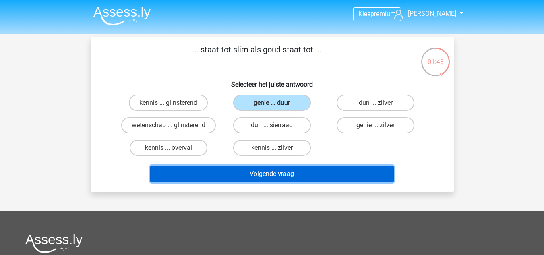
click at [310, 171] on button "Volgende vraag" at bounding box center [272, 173] width 244 height 17
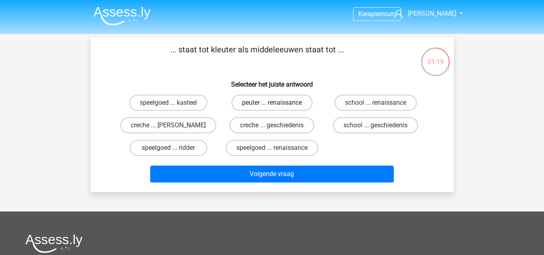
click at [283, 104] on label "peuter ... renaissance" at bounding box center [271, 103] width 81 height 16
click at [277, 104] on input "peuter ... renaissance" at bounding box center [274, 105] width 5 height 5
radio input "true"
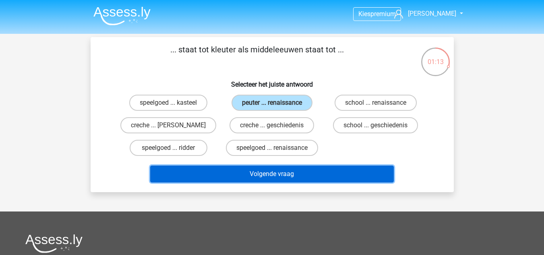
click at [320, 170] on button "Volgende vraag" at bounding box center [272, 173] width 244 height 17
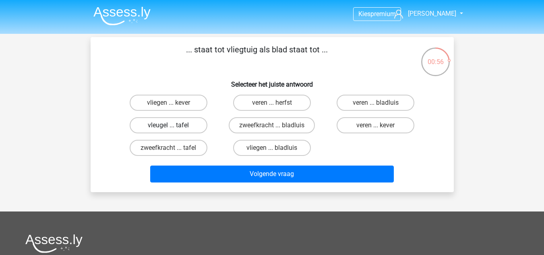
click at [195, 121] on label "vleugel ... tafel" at bounding box center [169, 125] width 78 height 16
click at [173, 125] on input "vleugel ... tafel" at bounding box center [170, 127] width 5 height 5
radio input "true"
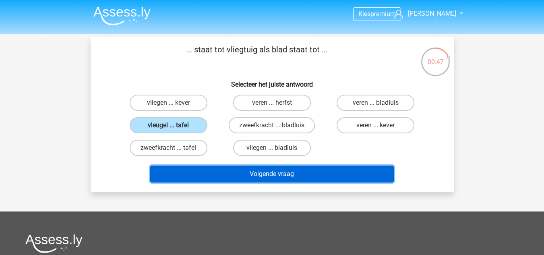
click at [320, 173] on button "Volgende vraag" at bounding box center [272, 173] width 244 height 17
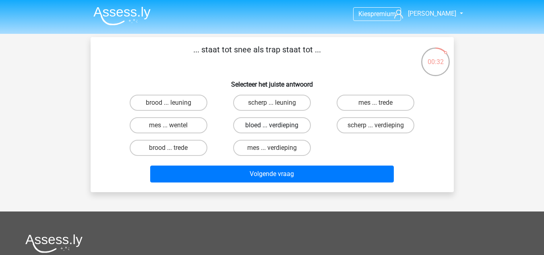
click at [302, 122] on label "bloed ... verdieping" at bounding box center [272, 125] width 78 height 16
click at [277, 125] on input "bloed ... verdieping" at bounding box center [274, 127] width 5 height 5
radio input "true"
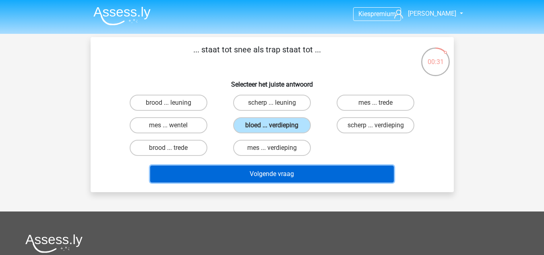
click at [300, 171] on button "Volgende vraag" at bounding box center [272, 173] width 244 height 17
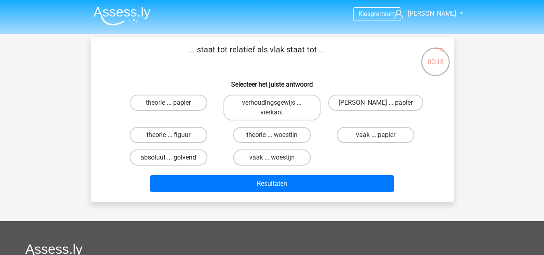
click at [192, 156] on label "absoluut ... golvend" at bounding box center [169, 157] width 78 height 16
click at [173, 157] on input "absoluut ... golvend" at bounding box center [170, 159] width 5 height 5
radio input "true"
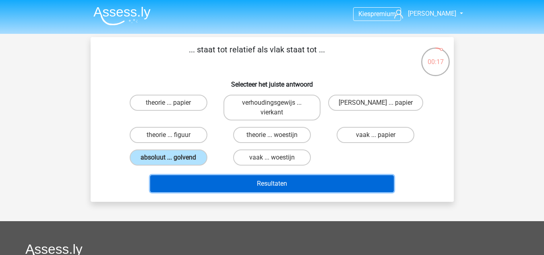
click at [269, 180] on button "Resultaten" at bounding box center [272, 183] width 244 height 17
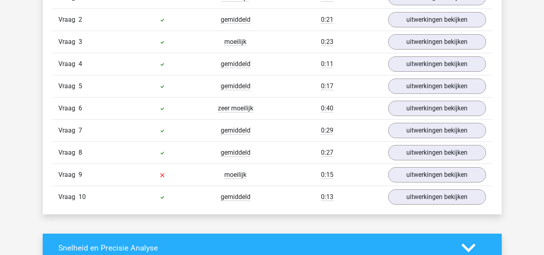
scroll to position [708, 0]
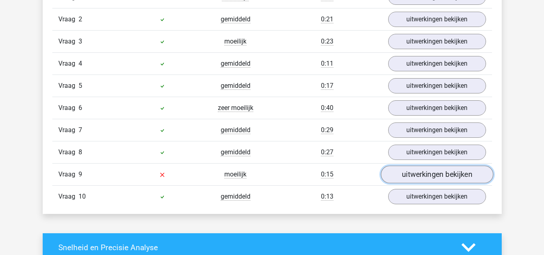
click at [409, 173] on link "uitwerkingen bekijken" at bounding box center [436, 174] width 112 height 18
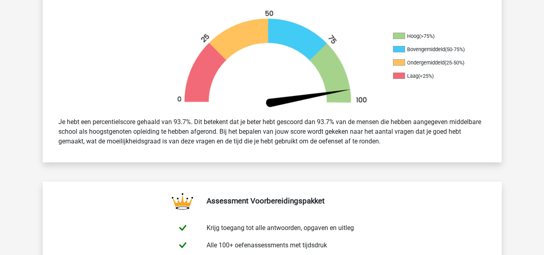
scroll to position [0, 0]
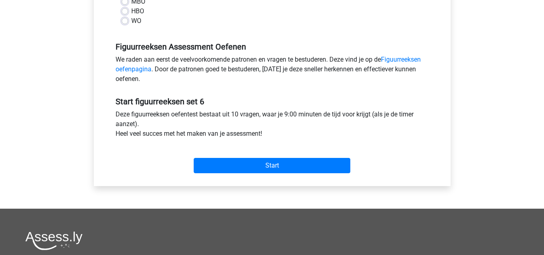
scroll to position [229, 0]
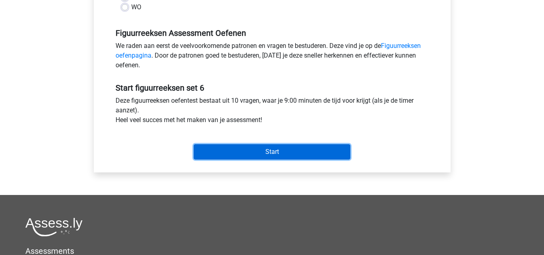
click at [240, 151] on input "Start" at bounding box center [272, 151] width 157 height 15
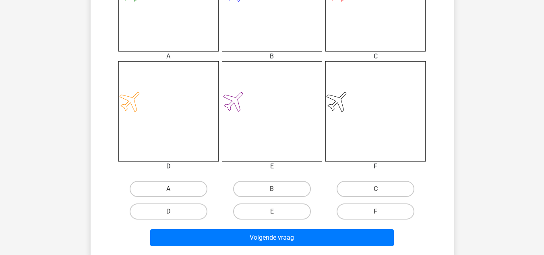
scroll to position [277, 0]
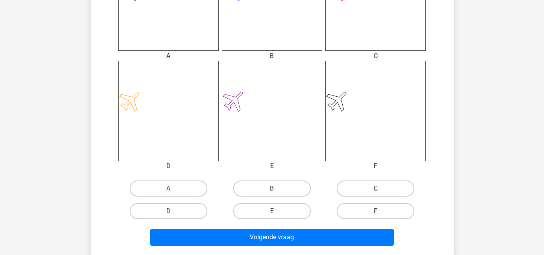
click at [362, 189] on label "C" at bounding box center [375, 188] width 78 height 16
click at [376, 189] on input "C" at bounding box center [378, 190] width 5 height 5
radio input "true"
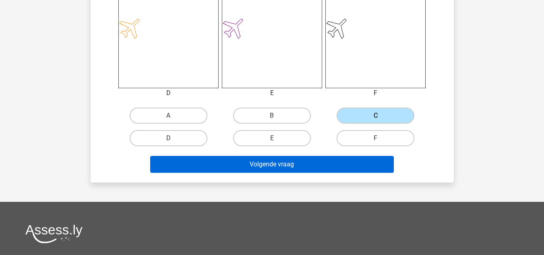
scroll to position [350, 0]
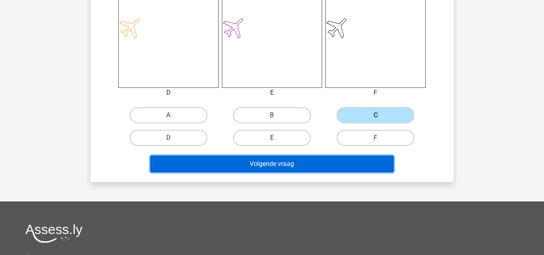
click at [282, 163] on button "Volgende vraag" at bounding box center [272, 163] width 244 height 17
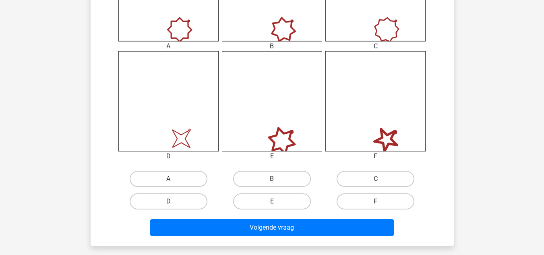
scroll to position [287, 0]
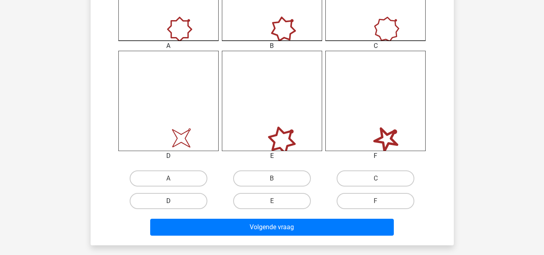
click at [184, 202] on label "D" at bounding box center [169, 201] width 78 height 16
click at [173, 202] on input "D" at bounding box center [170, 203] width 5 height 5
radio input "true"
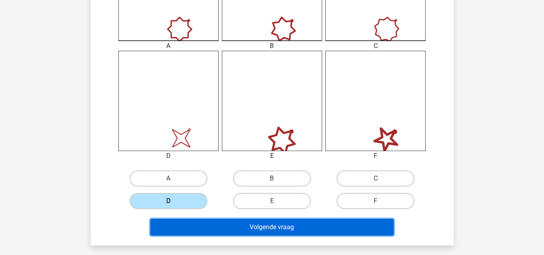
click at [227, 224] on button "Volgende vraag" at bounding box center [272, 227] width 244 height 17
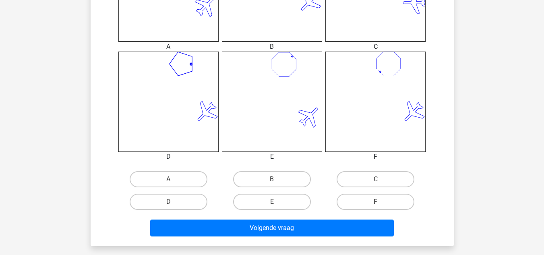
scroll to position [289, 0]
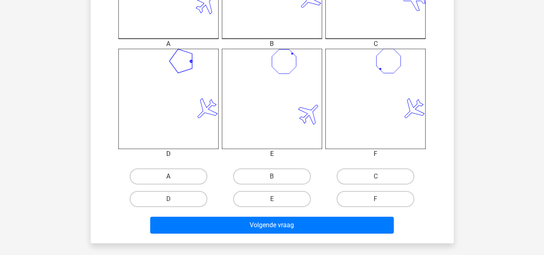
click at [186, 175] on label "A" at bounding box center [169, 176] width 78 height 16
click at [173, 176] on input "A" at bounding box center [170, 178] width 5 height 5
radio input "true"
click at [233, 214] on div "Volgende vraag" at bounding box center [271, 223] width 337 height 27
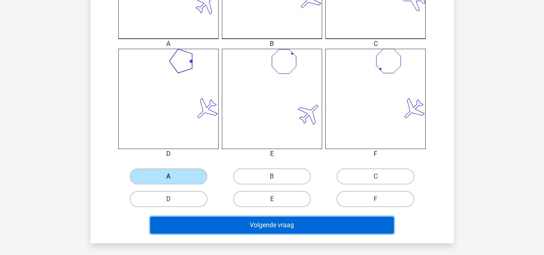
click at [228, 219] on button "Volgende vraag" at bounding box center [272, 225] width 244 height 17
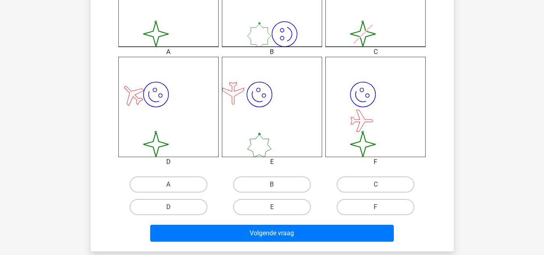
scroll to position [284, 0]
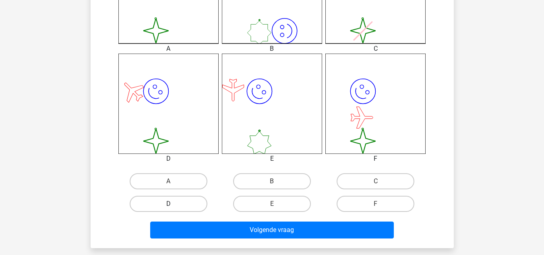
click at [194, 203] on label "D" at bounding box center [169, 204] width 78 height 16
click at [173, 204] on input "D" at bounding box center [170, 206] width 5 height 5
radio input "true"
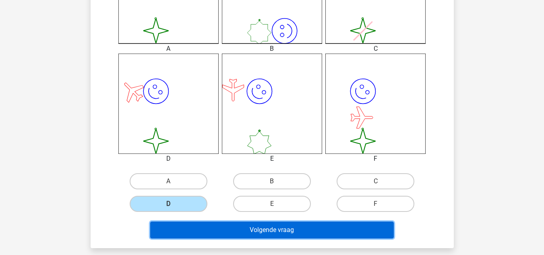
click at [235, 233] on button "Volgende vraag" at bounding box center [272, 229] width 244 height 17
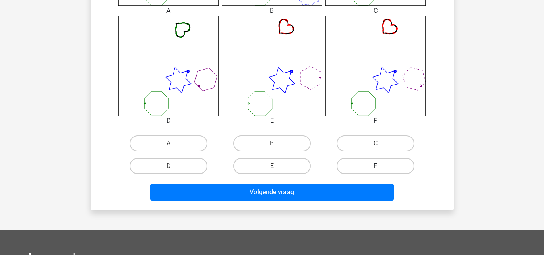
scroll to position [322, 0]
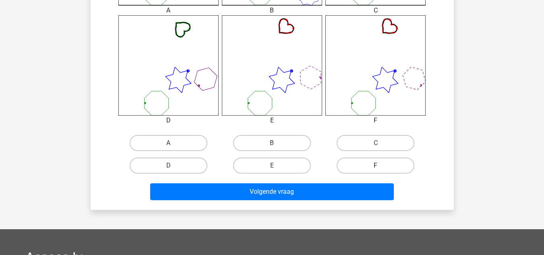
click at [380, 172] on label "F" at bounding box center [375, 165] width 78 height 16
click at [380, 171] on input "F" at bounding box center [378, 167] width 5 height 5
radio input "true"
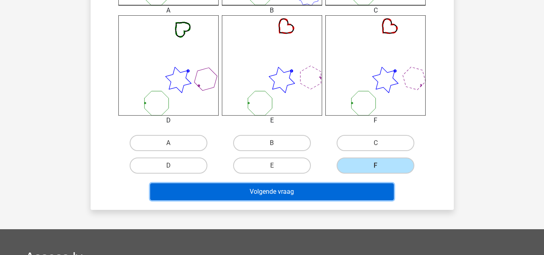
click at [347, 192] on button "Volgende vraag" at bounding box center [272, 191] width 244 height 17
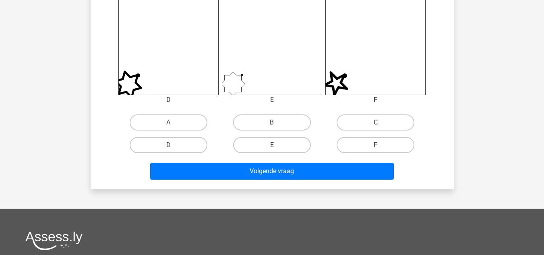
scroll to position [347, 0]
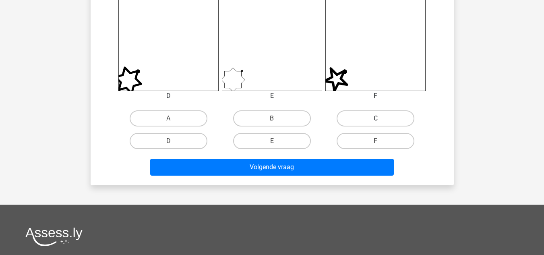
click at [361, 116] on label "C" at bounding box center [375, 118] width 78 height 16
click at [376, 118] on input "C" at bounding box center [378, 120] width 5 height 5
radio input "true"
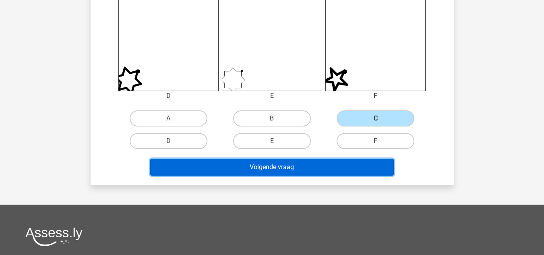
click at [282, 173] on button "Volgende vraag" at bounding box center [272, 167] width 244 height 17
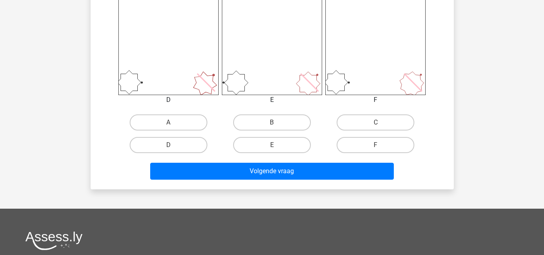
scroll to position [353, 0]
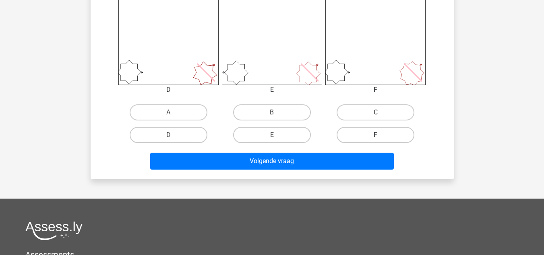
click at [372, 138] on label "F" at bounding box center [375, 135] width 78 height 16
click at [376, 138] on input "F" at bounding box center [378, 137] width 5 height 5
radio input "true"
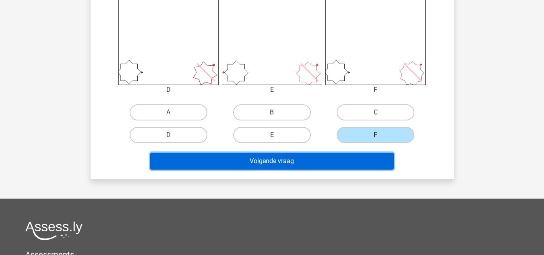
click at [345, 163] on button "Volgende vraag" at bounding box center [272, 161] width 244 height 17
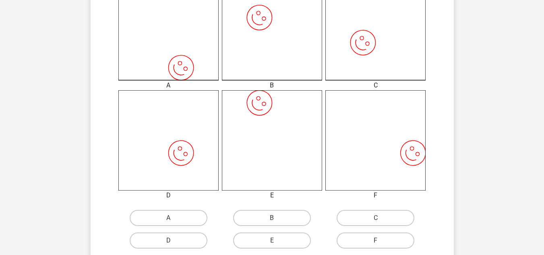
scroll to position [250, 0]
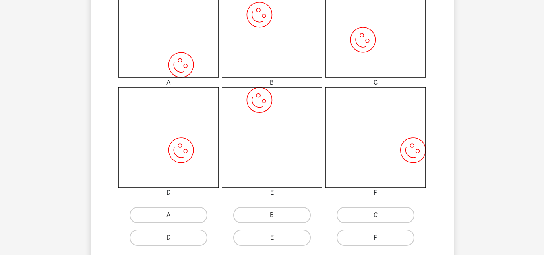
click at [361, 233] on label "F" at bounding box center [375, 237] width 78 height 16
click at [376, 237] on input "F" at bounding box center [378, 239] width 5 height 5
radio input "true"
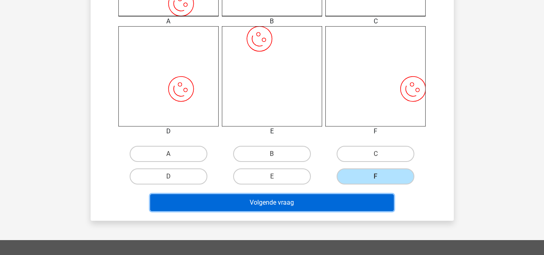
click at [303, 199] on button "Volgende vraag" at bounding box center [272, 202] width 244 height 17
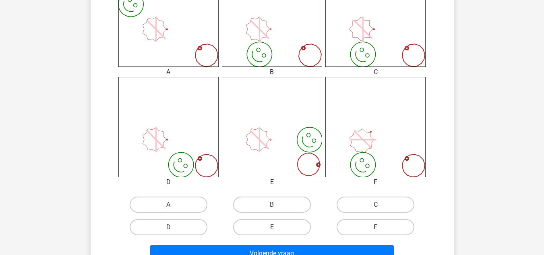
scroll to position [261, 0]
click at [269, 229] on label "E" at bounding box center [272, 227] width 78 height 16
click at [272, 229] on input "E" at bounding box center [274, 229] width 5 height 5
radio input "true"
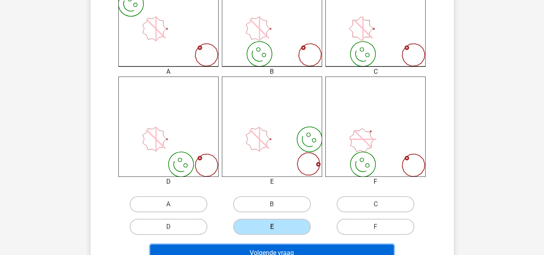
click at [278, 248] on button "Volgende vraag" at bounding box center [272, 252] width 244 height 17
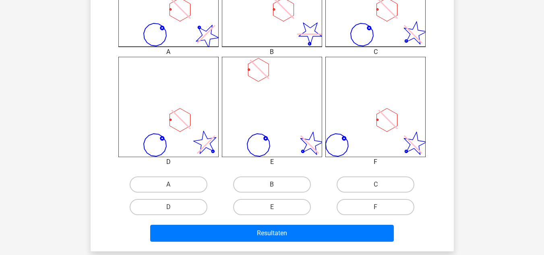
scroll to position [281, 0]
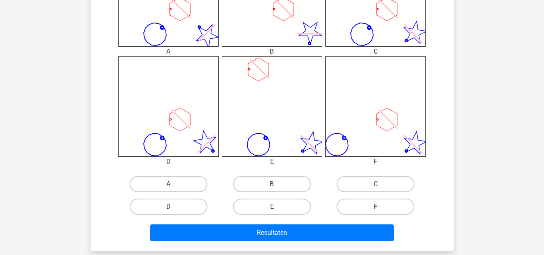
click at [178, 204] on label "D" at bounding box center [169, 206] width 78 height 16
click at [173, 206] on input "D" at bounding box center [170, 208] width 5 height 5
radio input "true"
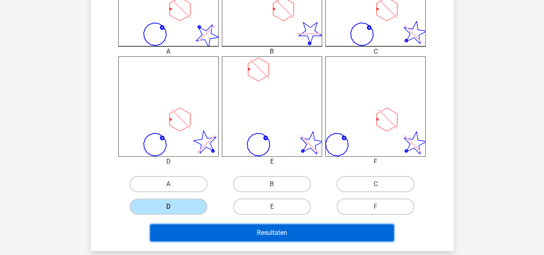
click at [232, 235] on button "Resultaten" at bounding box center [272, 232] width 244 height 17
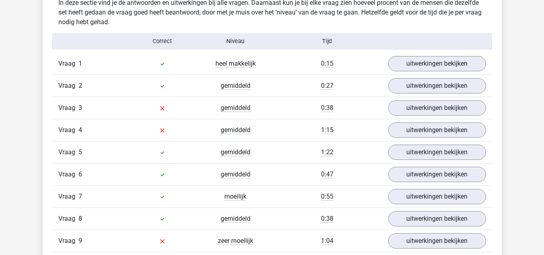
scroll to position [640, 0]
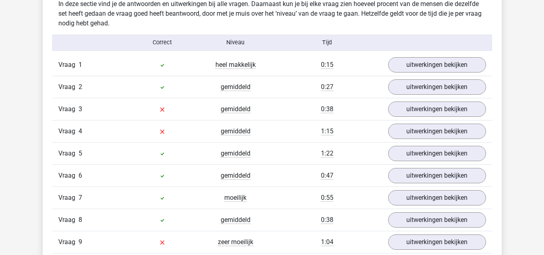
click at [388, 111] on div "uitwerkingen bekijken" at bounding box center [437, 108] width 110 height 15
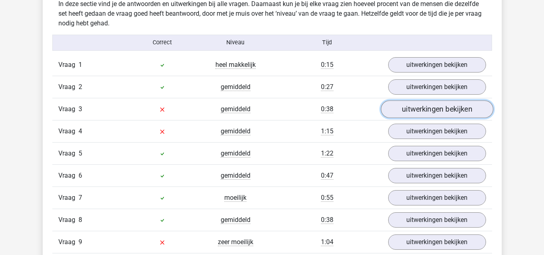
click at [394, 112] on link "uitwerkingen bekijken" at bounding box center [436, 109] width 112 height 18
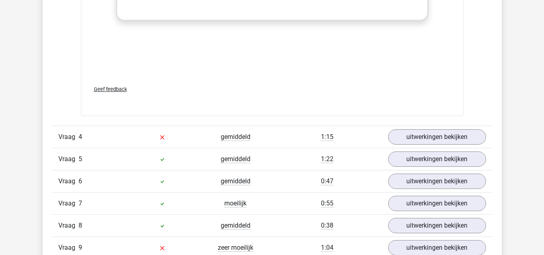
scroll to position [1414, 0]
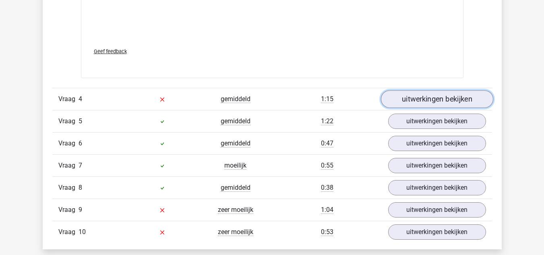
click at [443, 99] on link "uitwerkingen bekijken" at bounding box center [436, 99] width 112 height 18
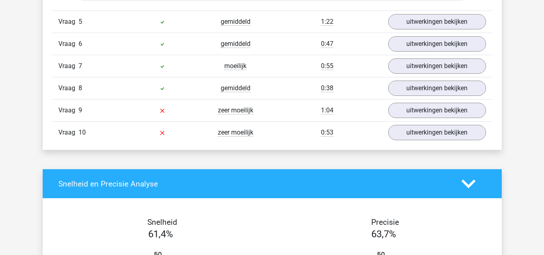
scroll to position [2258, 0]
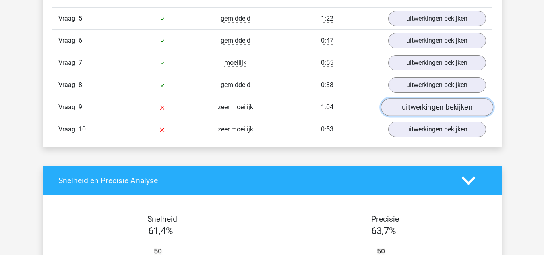
click at [389, 107] on link "uitwerkingen bekijken" at bounding box center [436, 108] width 112 height 18
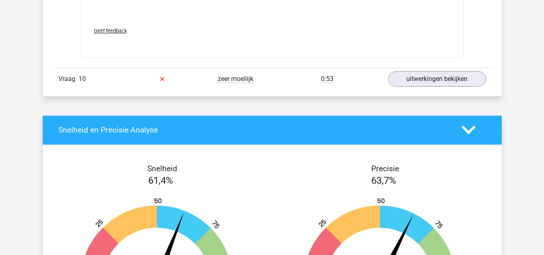
scroll to position [3051, 0]
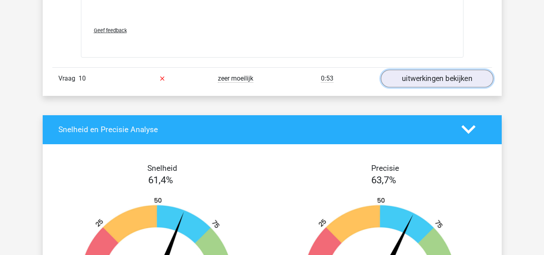
click at [410, 79] on link "uitwerkingen bekijken" at bounding box center [436, 79] width 112 height 18
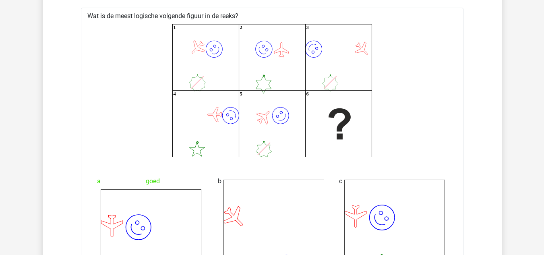
scroll to position [1386, 0]
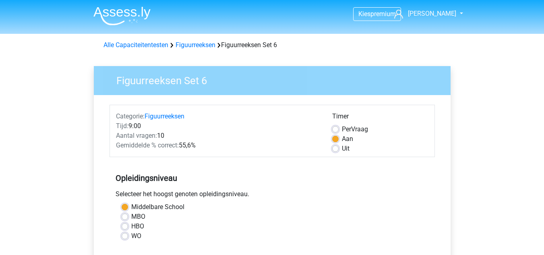
scroll to position [229, 0]
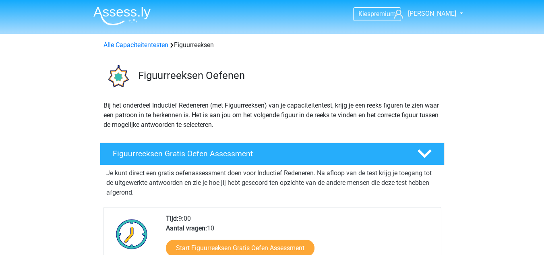
scroll to position [588, 0]
